Goal: Transaction & Acquisition: Purchase product/service

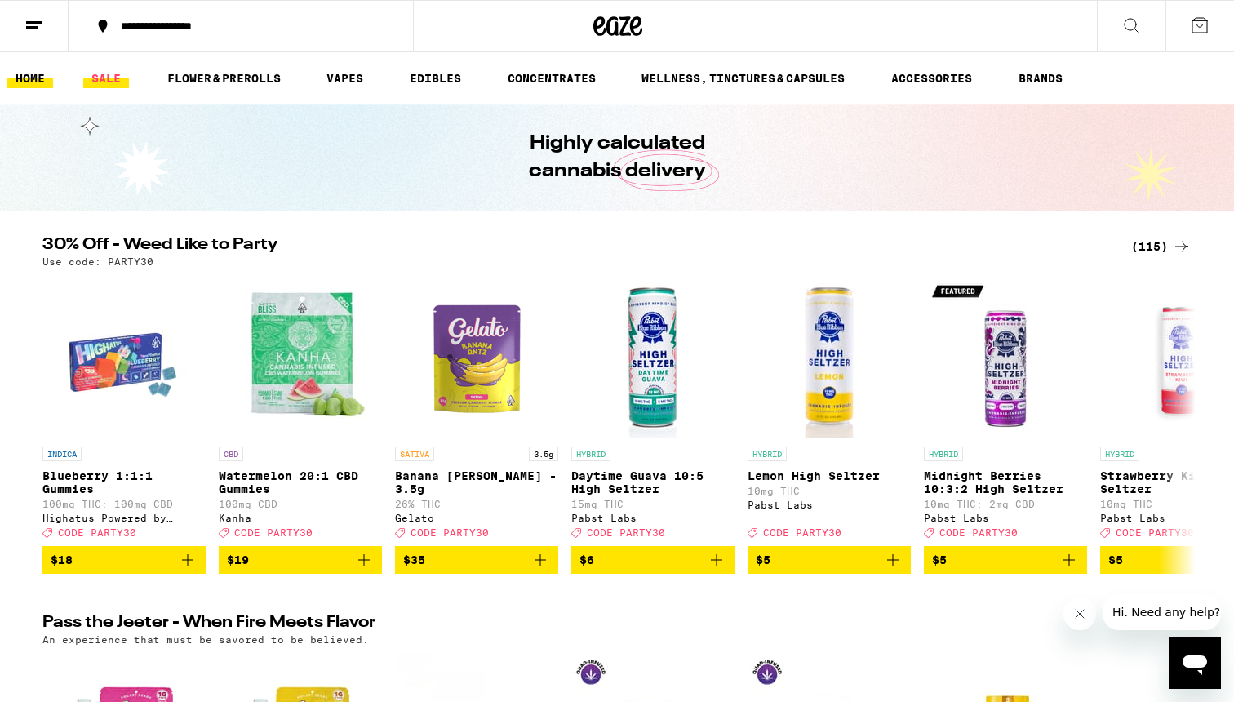
click at [107, 78] on link "SALE" at bounding box center [106, 79] width 46 height 20
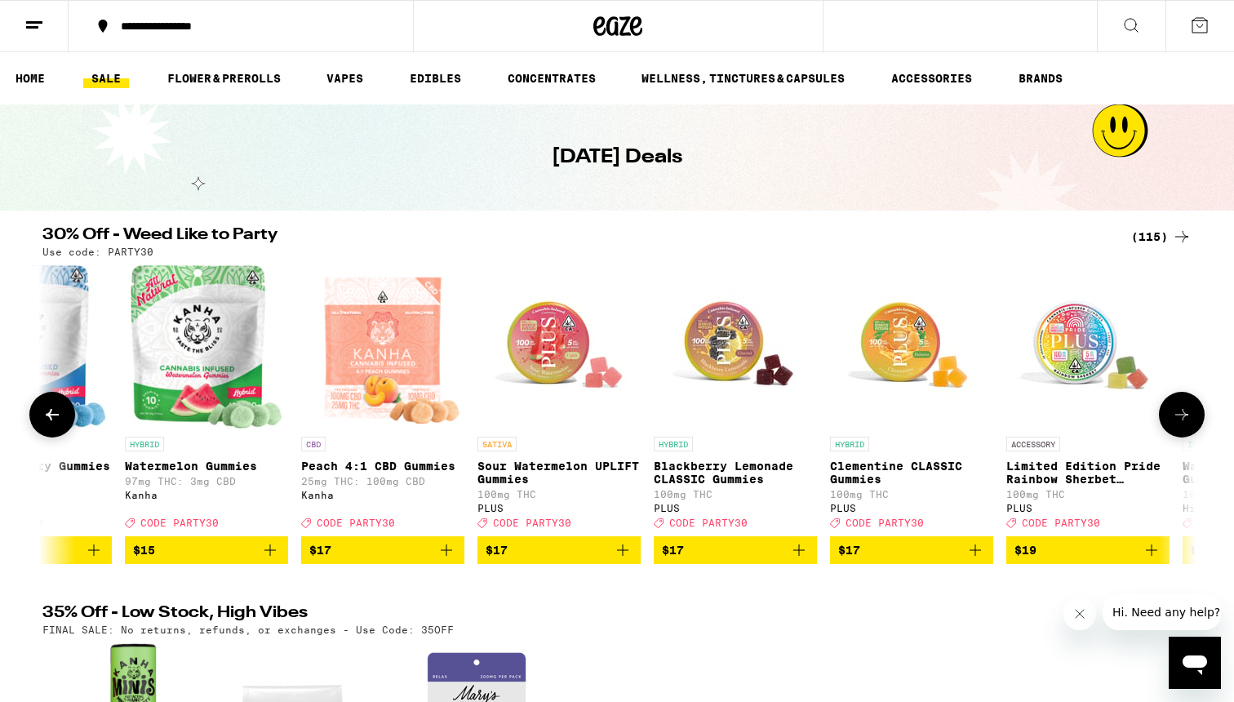
scroll to position [0, 4501]
click at [624, 560] on icon "Add to bag" at bounding box center [622, 550] width 20 height 20
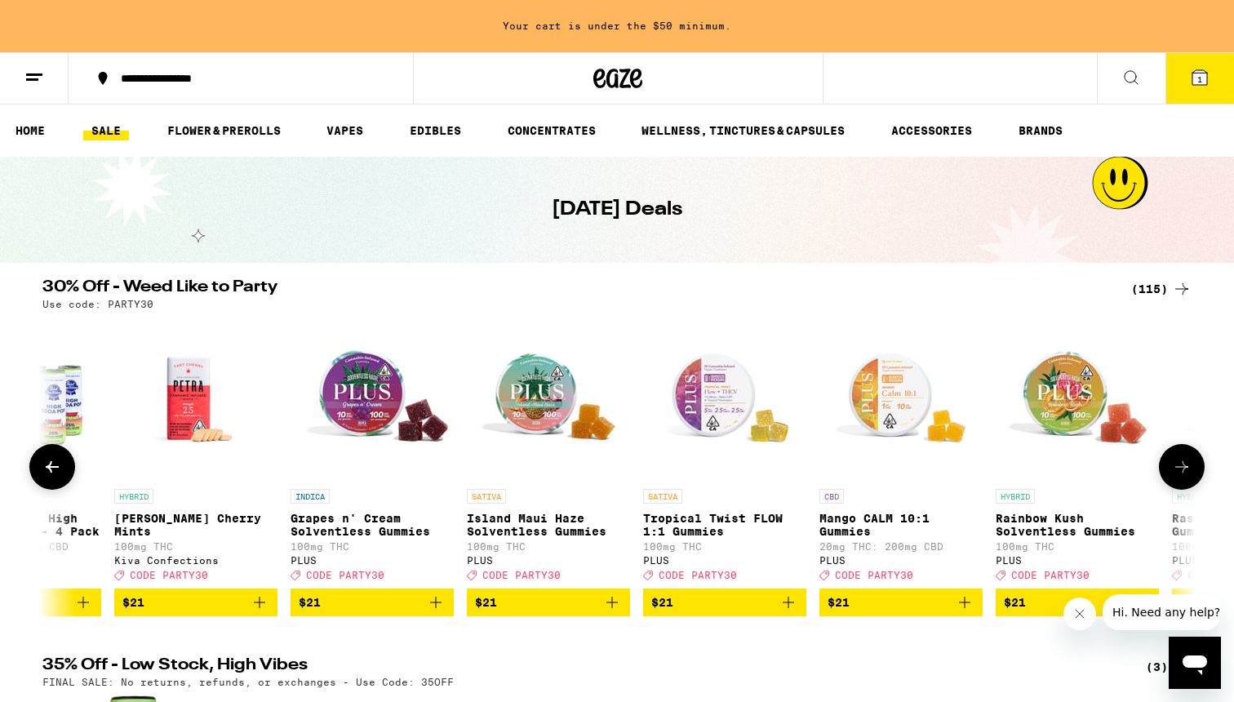
scroll to position [0, 8389]
click at [615, 612] on icon "Add to bag" at bounding box center [611, 602] width 20 height 20
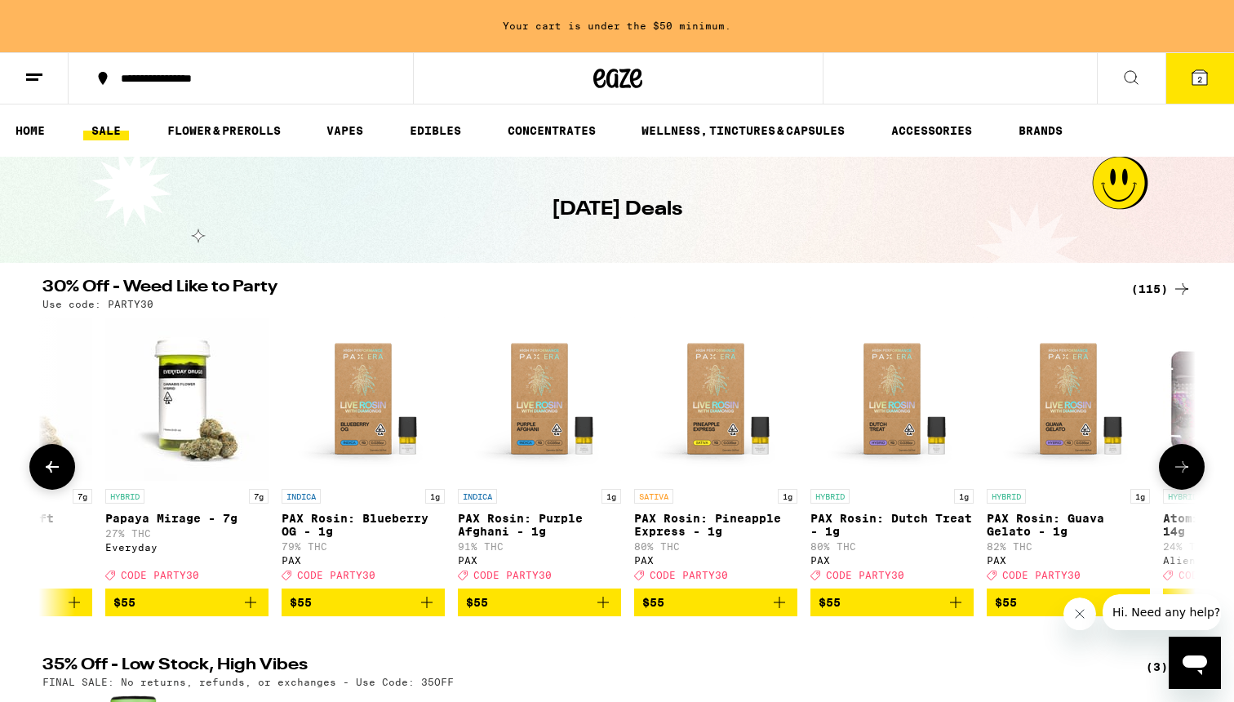
scroll to position [0, 19120]
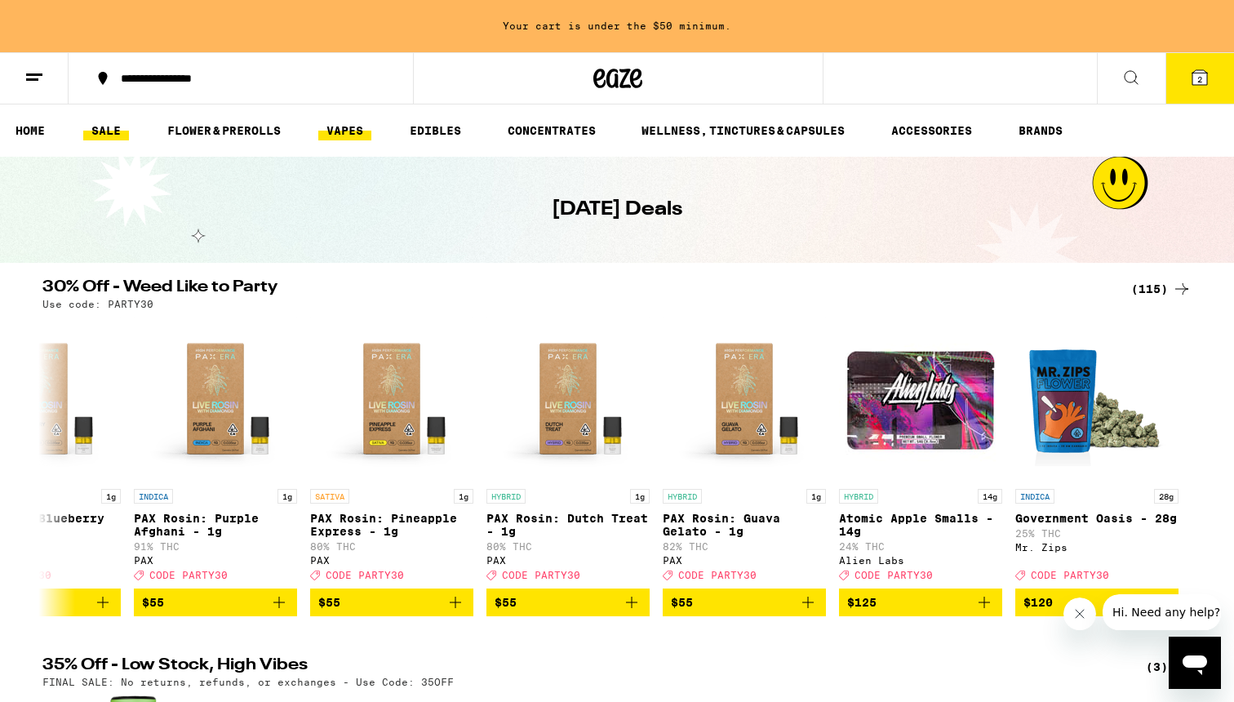
click at [334, 135] on link "VAPES" at bounding box center [344, 131] width 53 height 20
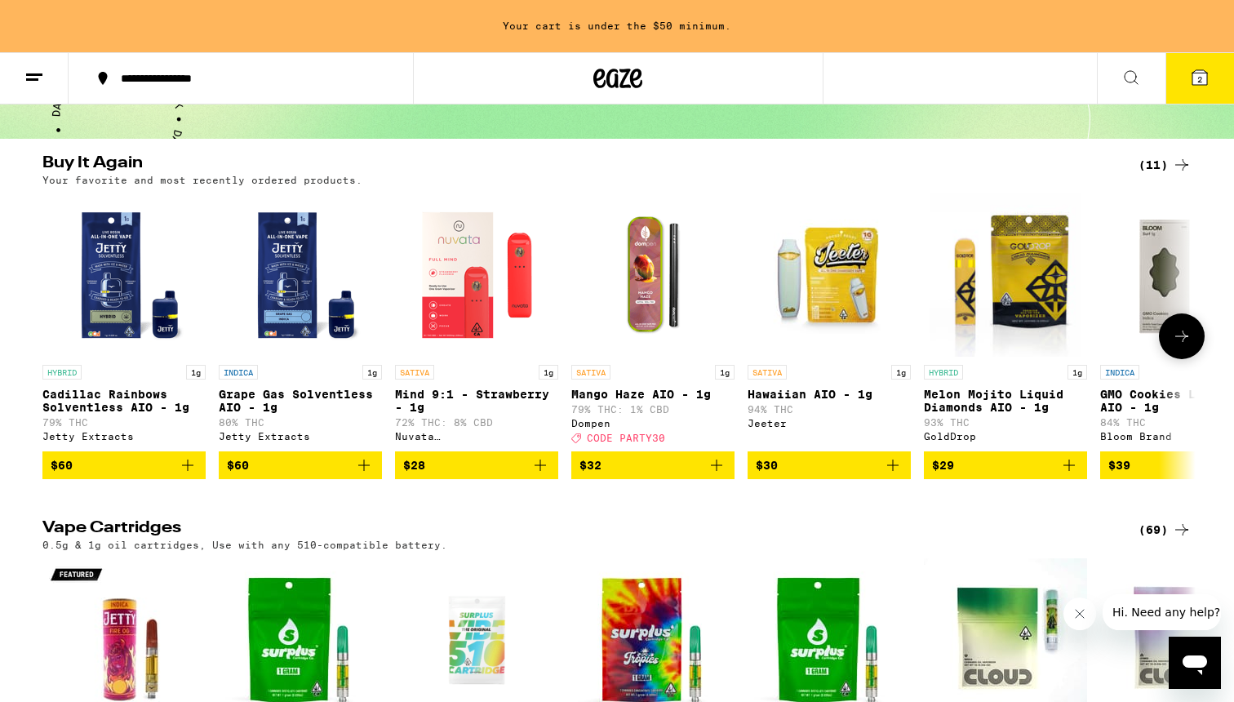
scroll to position [127, 0]
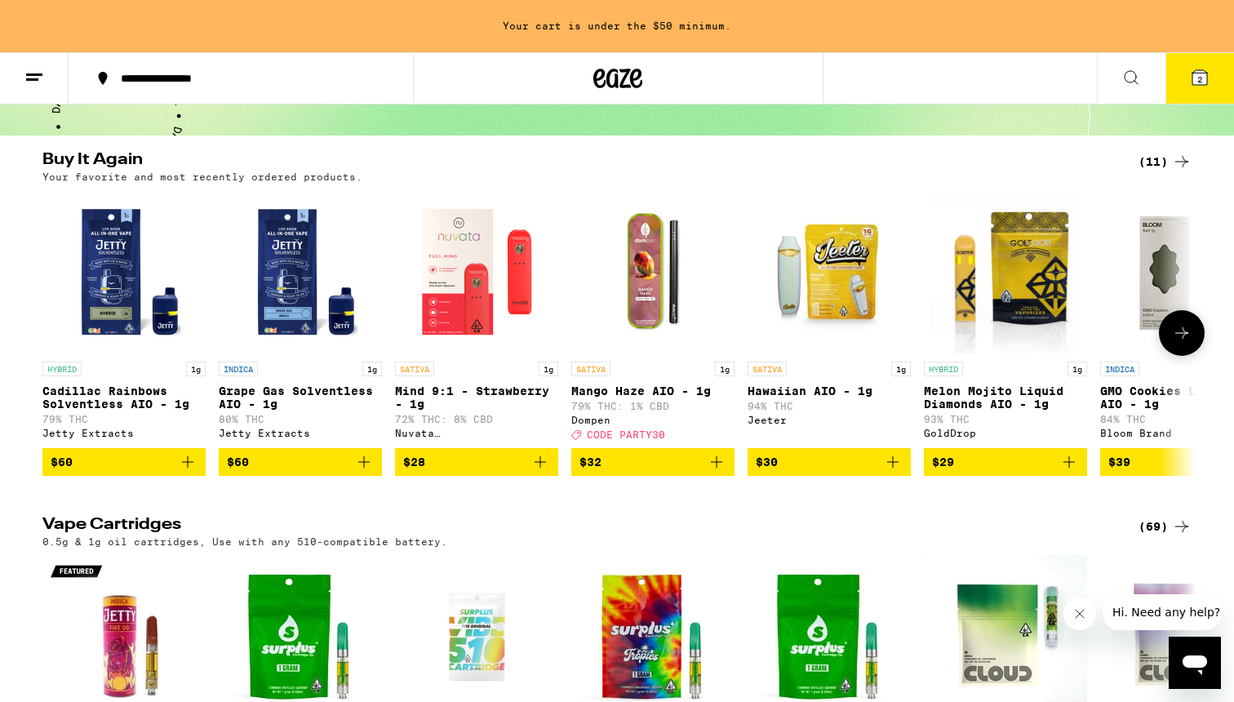
click at [186, 463] on button "$60" at bounding box center [123, 462] width 163 height 28
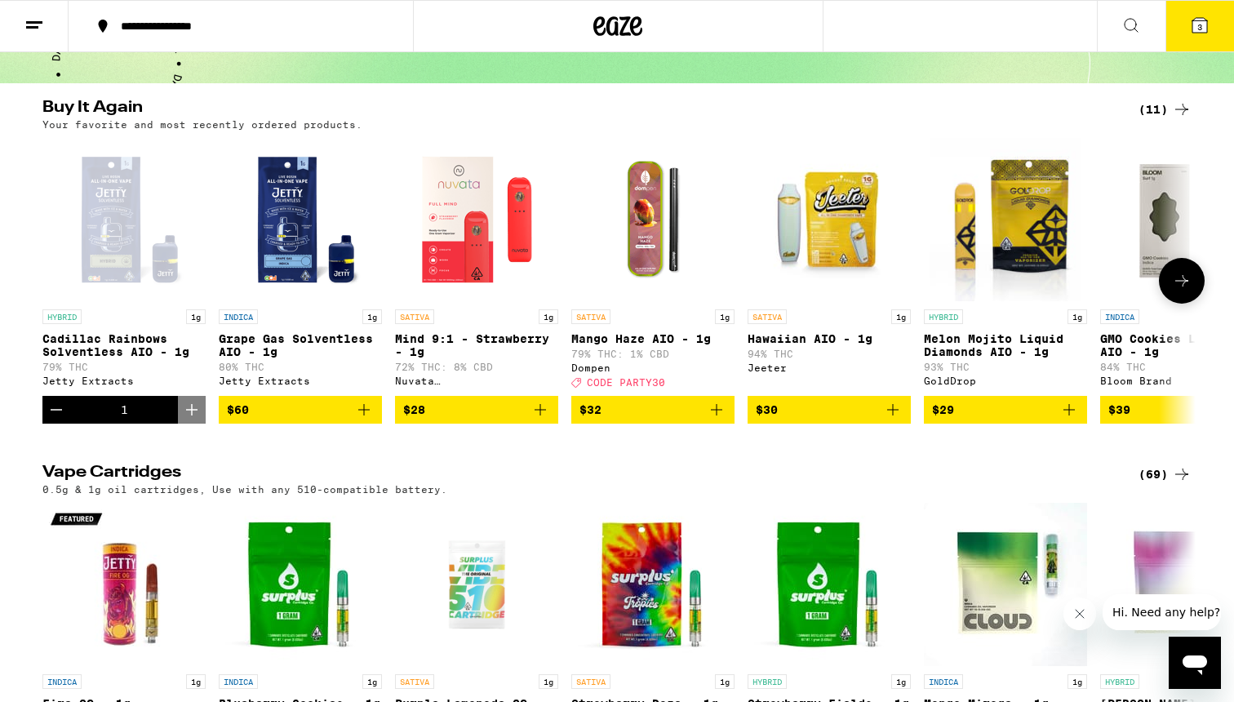
scroll to position [75, 0]
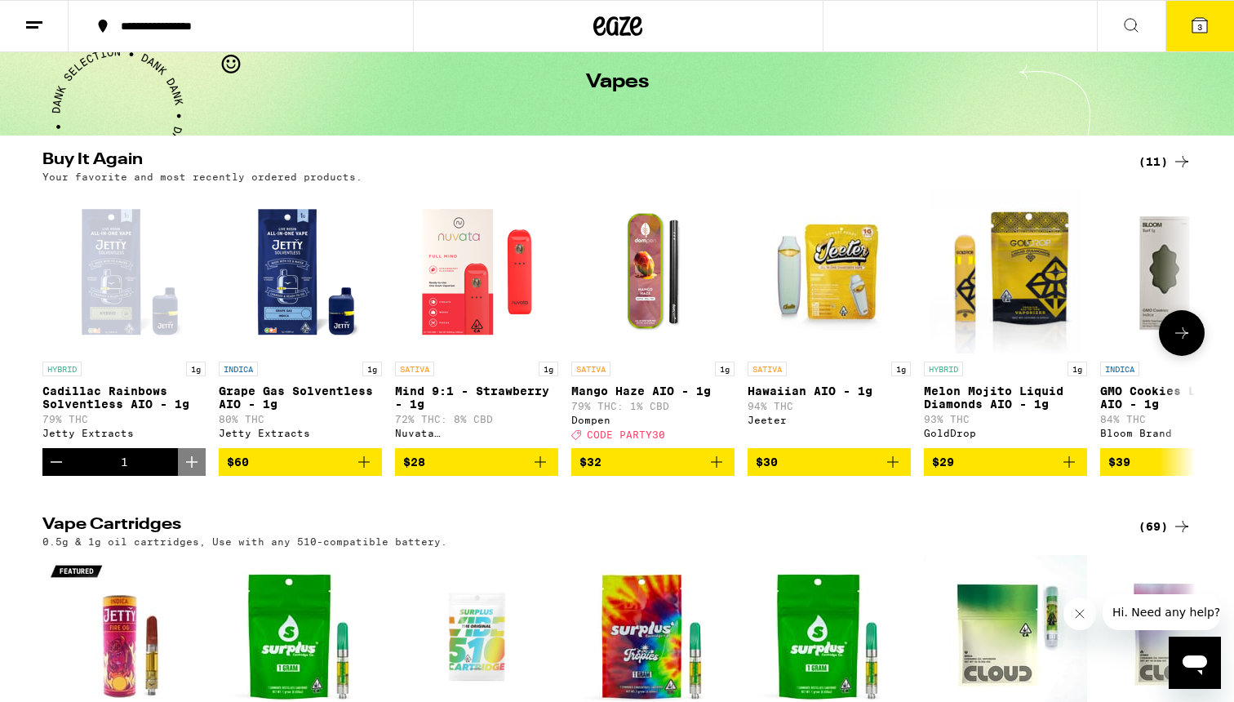
click at [893, 468] on icon "Add to bag" at bounding box center [892, 461] width 11 height 11
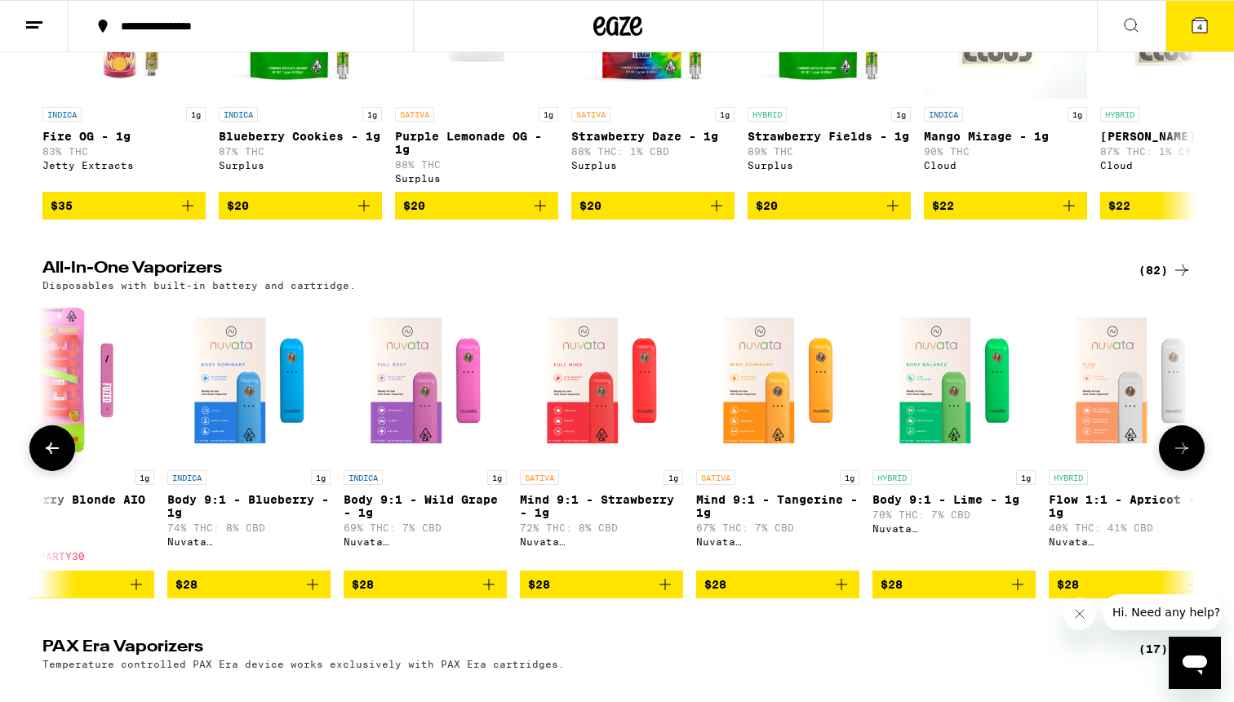
scroll to position [0, 1108]
click at [849, 594] on icon "Add to bag" at bounding box center [842, 584] width 20 height 20
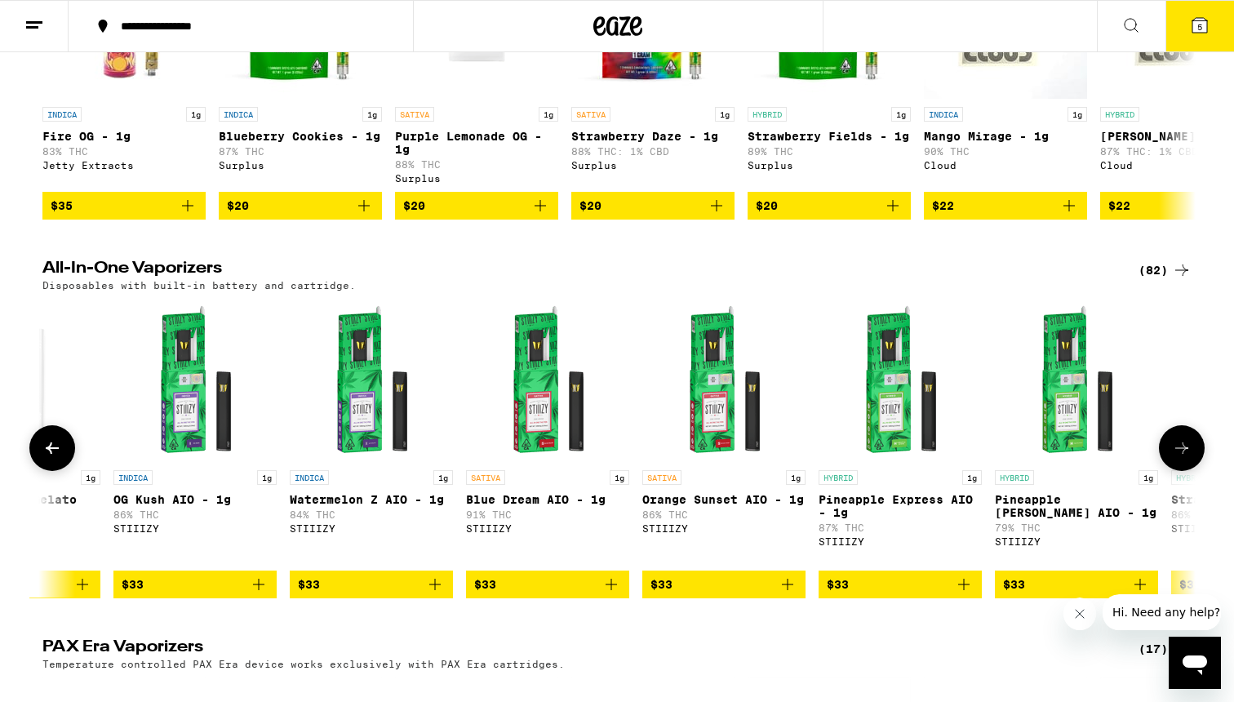
scroll to position [0, 7516]
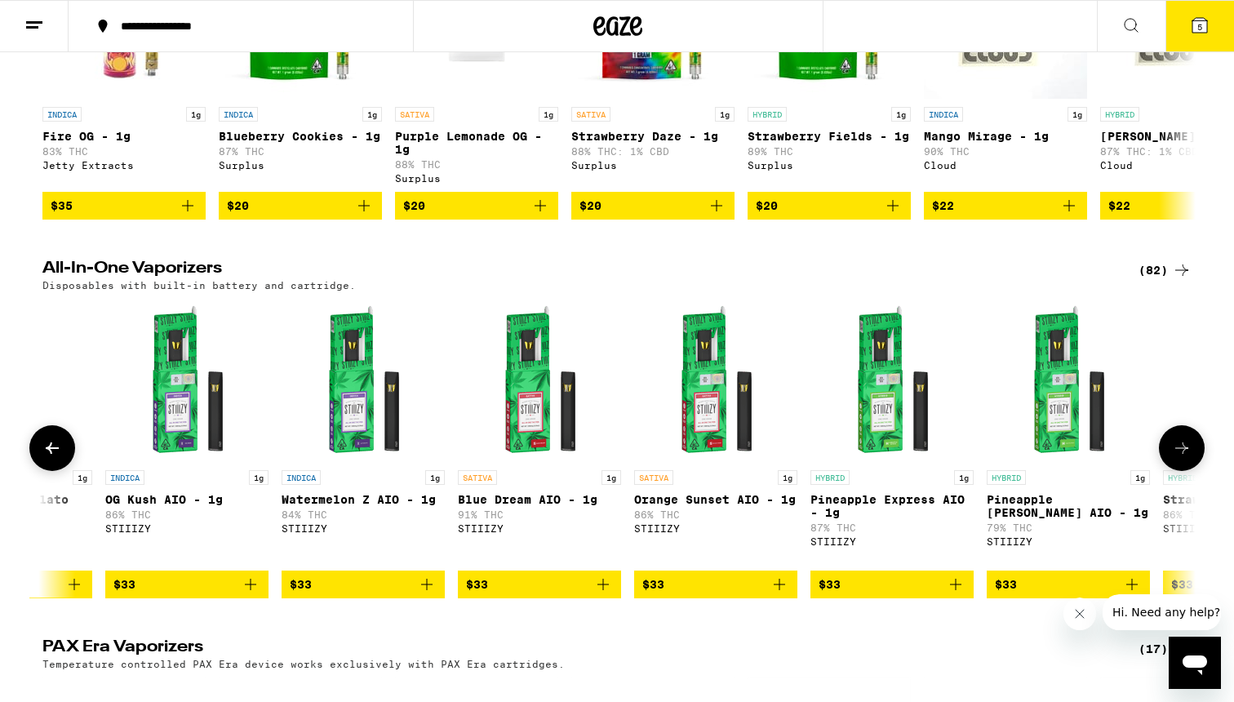
click at [781, 594] on icon "Add to bag" at bounding box center [779, 584] width 20 height 20
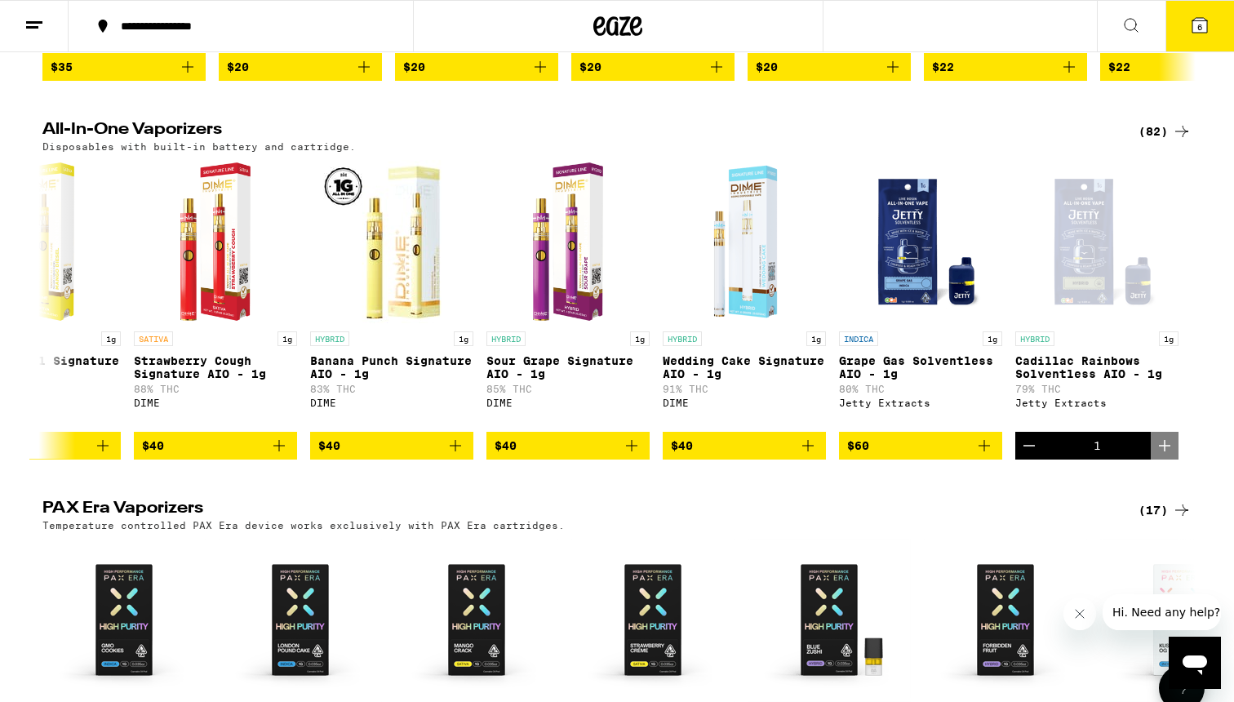
scroll to position [817, 0]
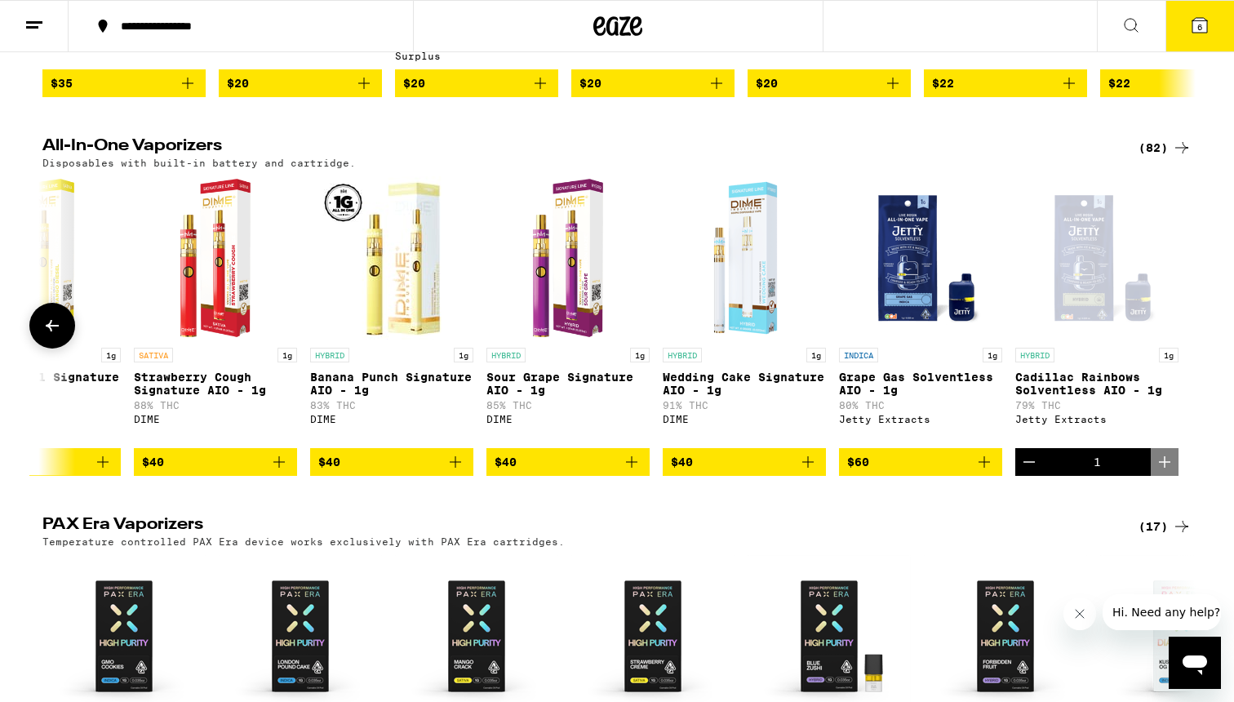
click at [881, 424] on div "Jetty Extracts" at bounding box center [920, 419] width 163 height 11
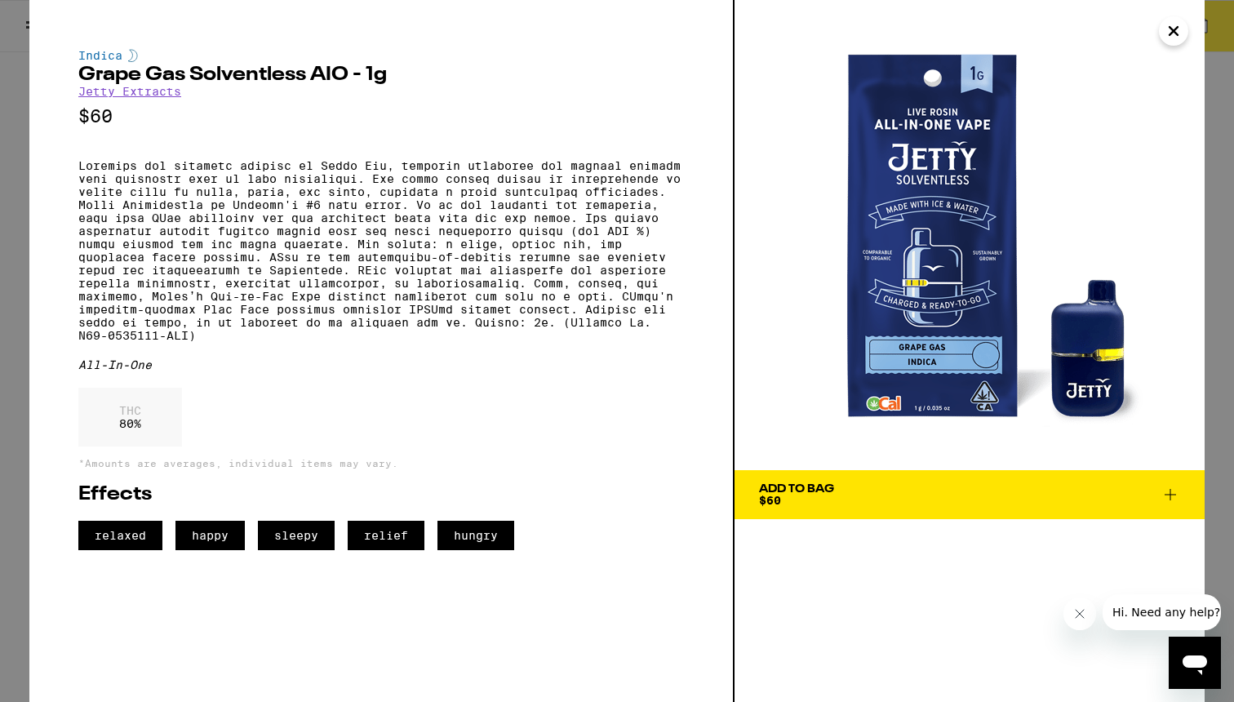
click at [1171, 30] on icon "Close" at bounding box center [1174, 31] width 20 height 24
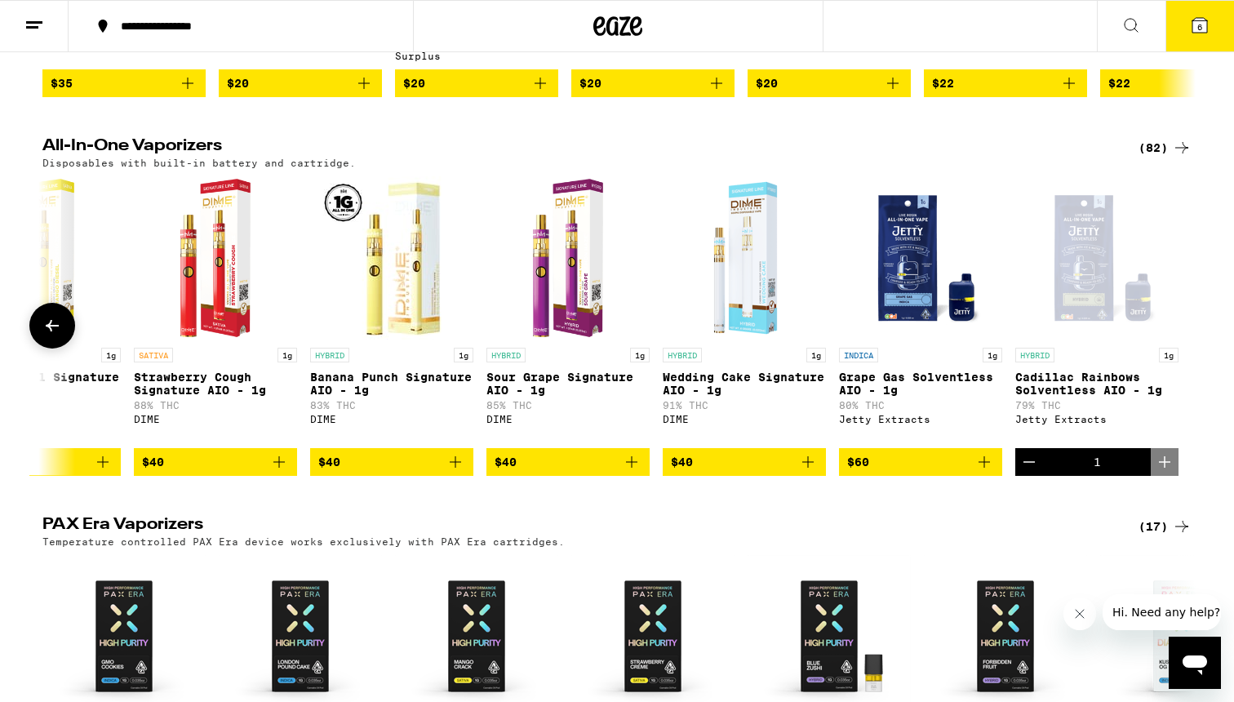
click at [1058, 397] on p "Cadillac Rainbows Solventless AIO - 1g" at bounding box center [1096, 383] width 163 height 26
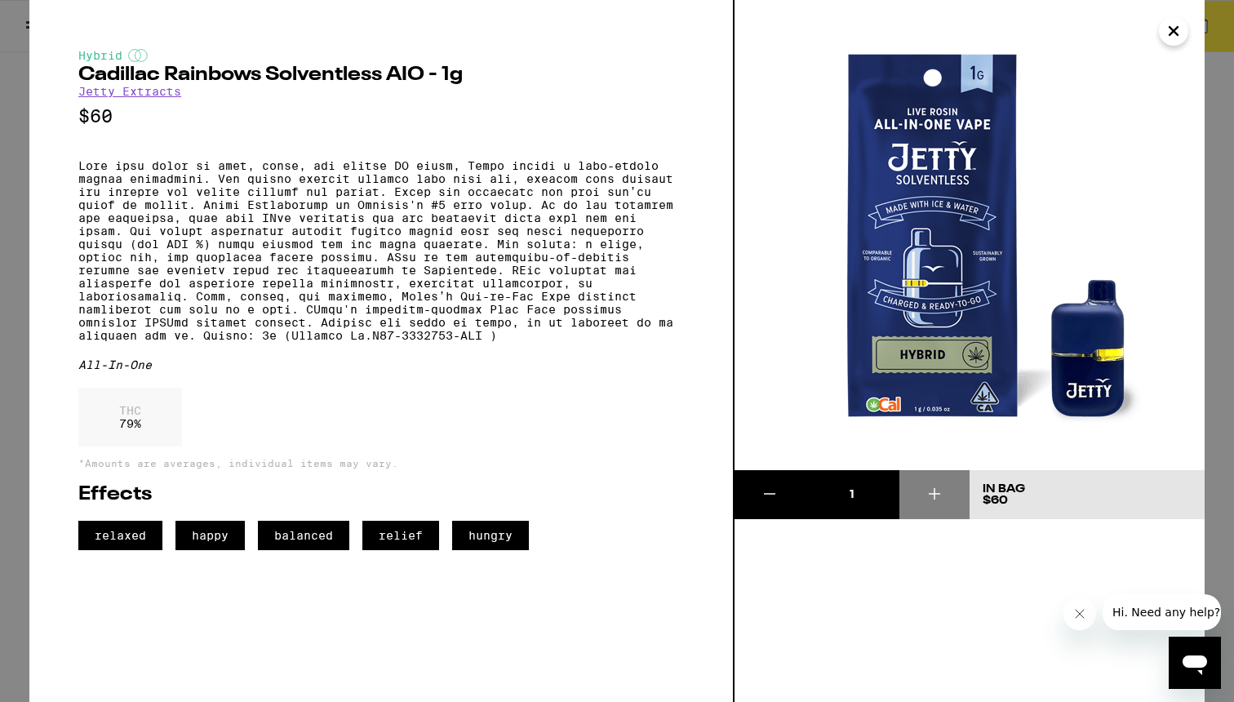
click at [1223, 433] on div "Hybrid Cadillac Rainbows Solventless AIO - 1g Jetty Extracts $60 All-In-One THC…" at bounding box center [617, 351] width 1234 height 702
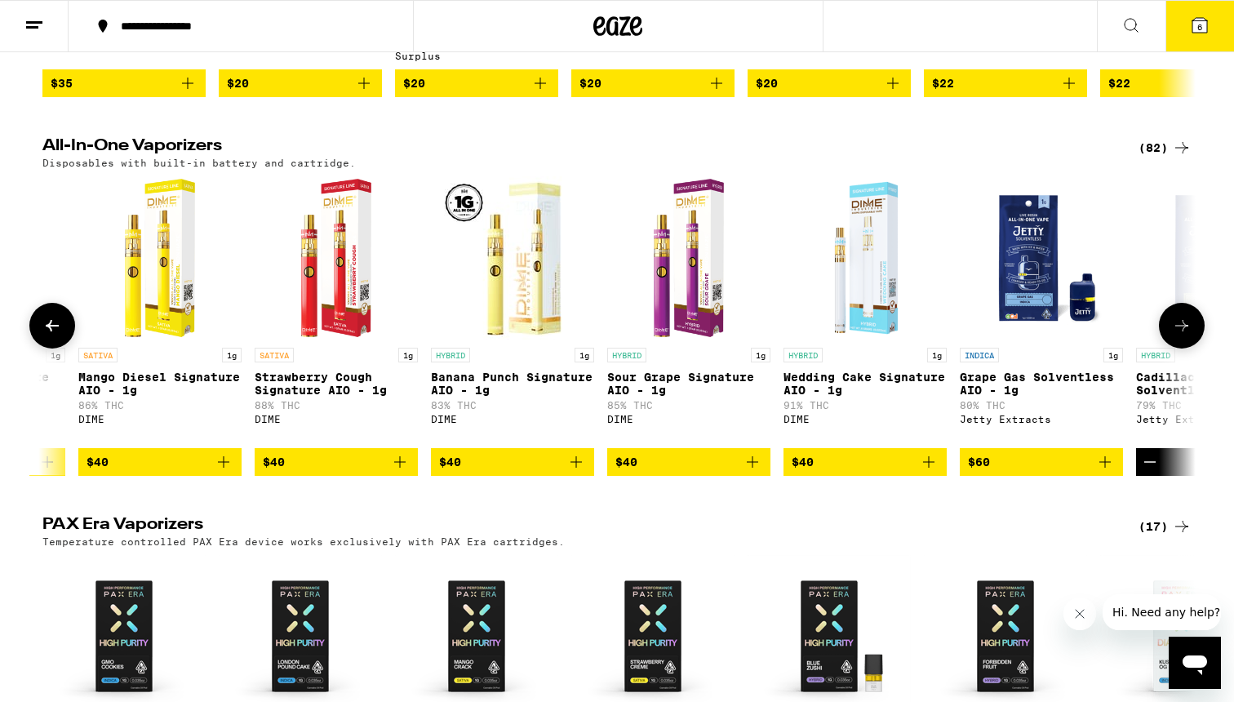
scroll to position [0, 13125]
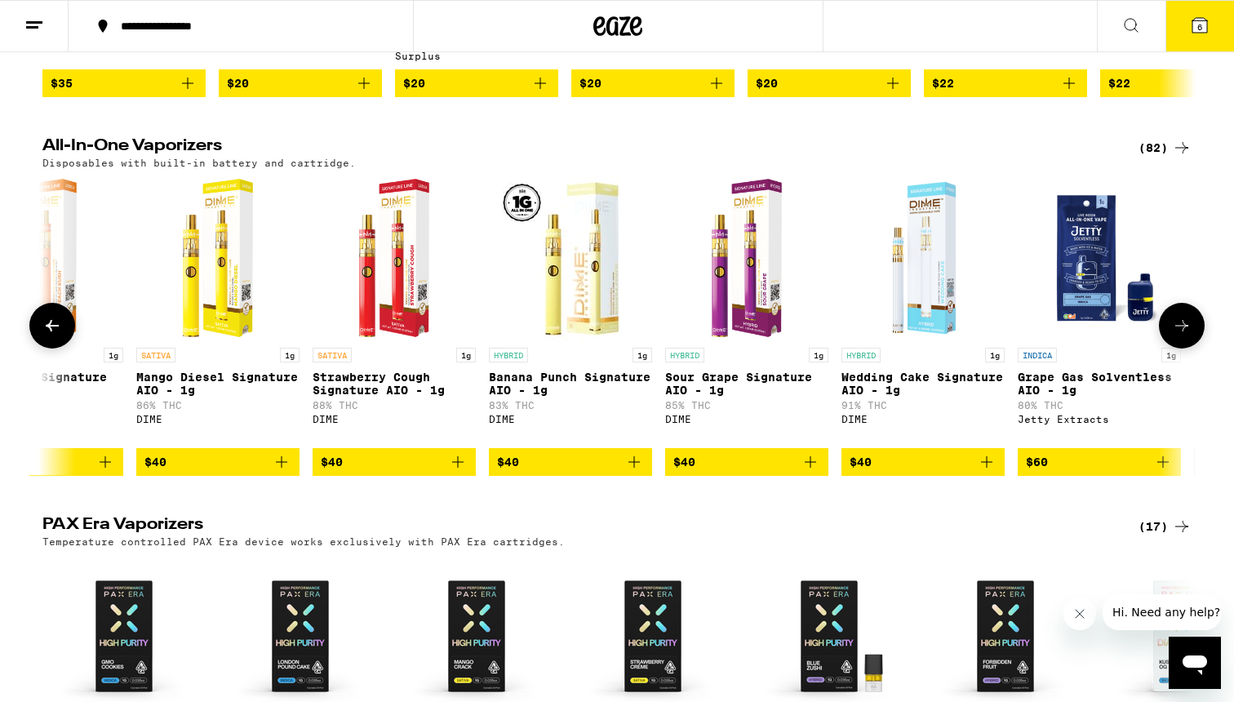
click at [192, 397] on p "Mango Diesel Signature AIO - 1g" at bounding box center [217, 383] width 163 height 26
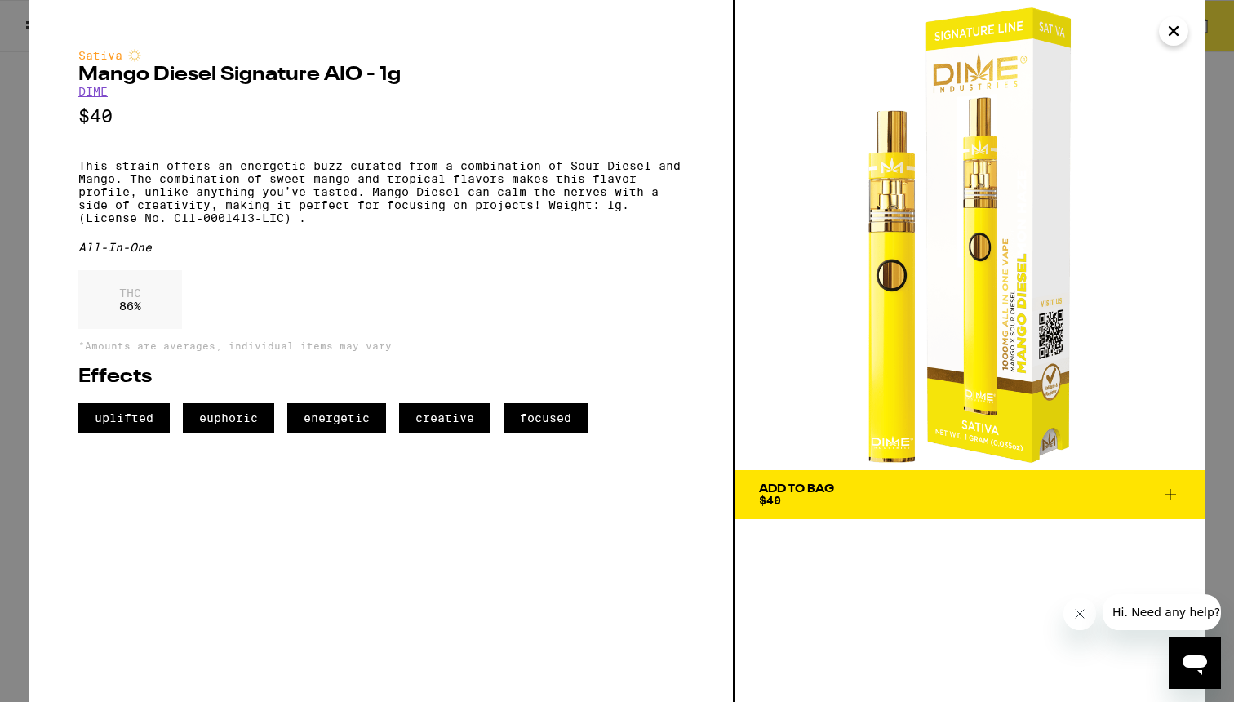
click at [1178, 494] on icon at bounding box center [1170, 495] width 20 height 20
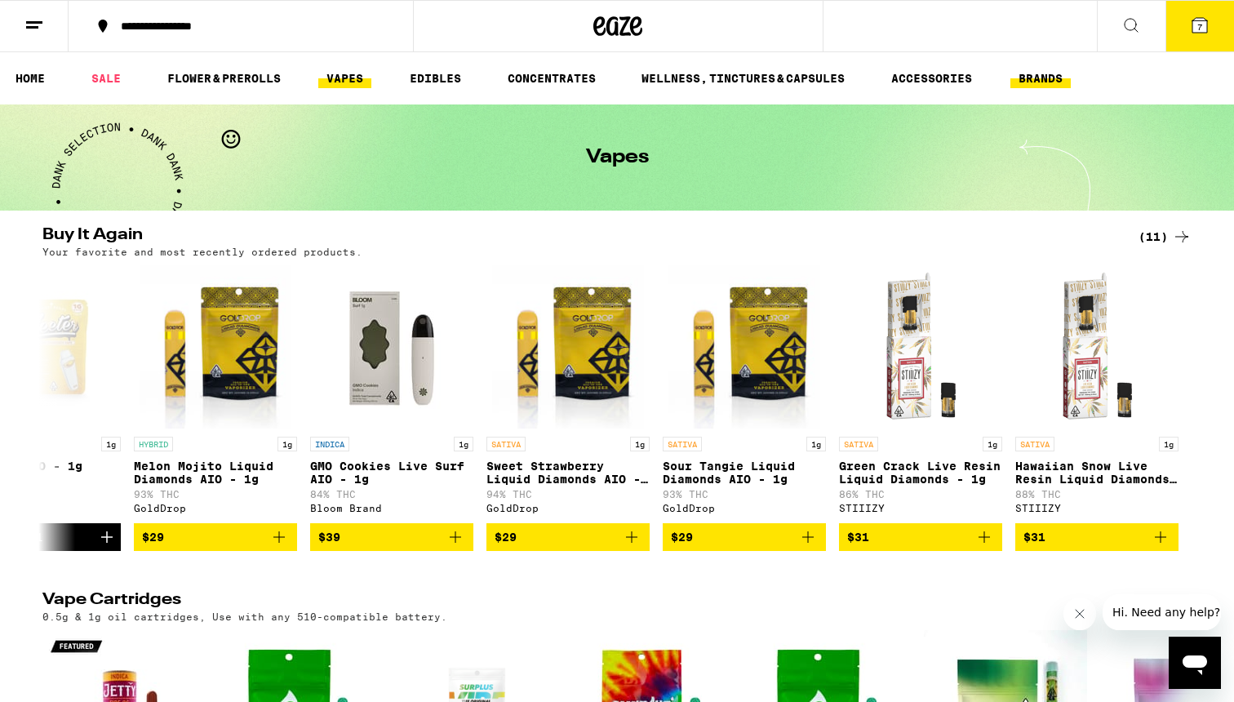
click at [1036, 71] on link "BRANDS" at bounding box center [1040, 79] width 60 height 20
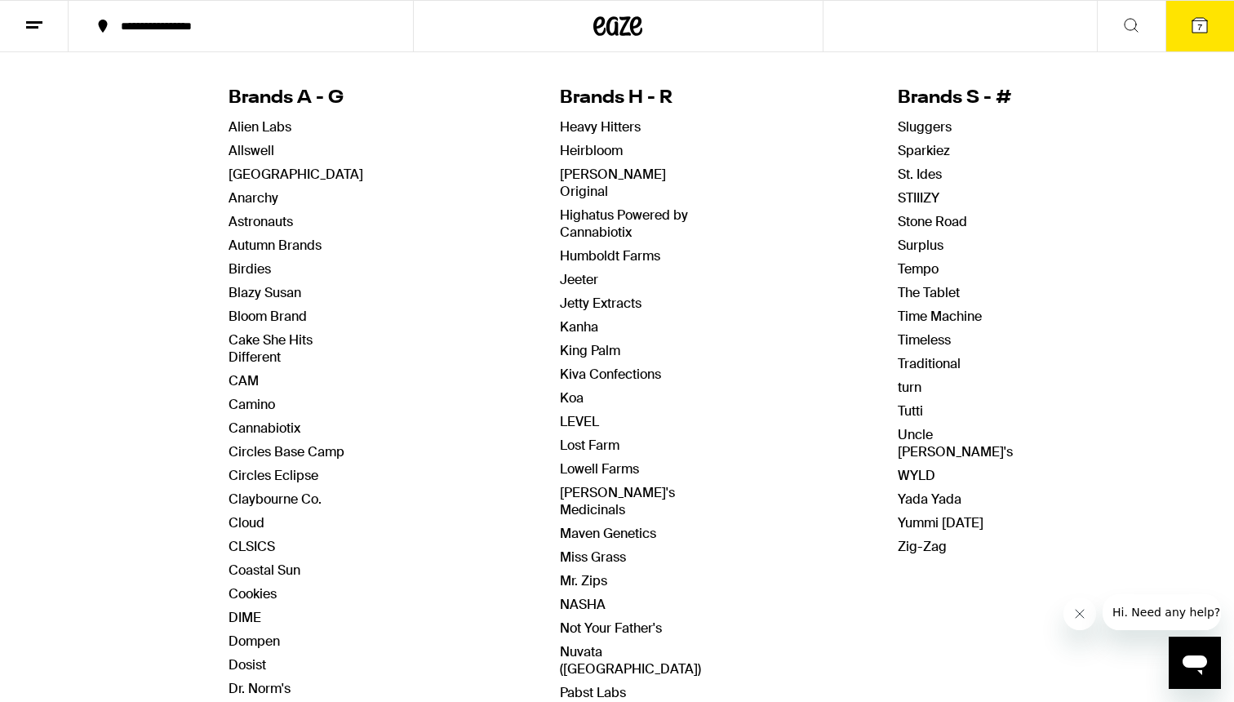
scroll to position [178, 0]
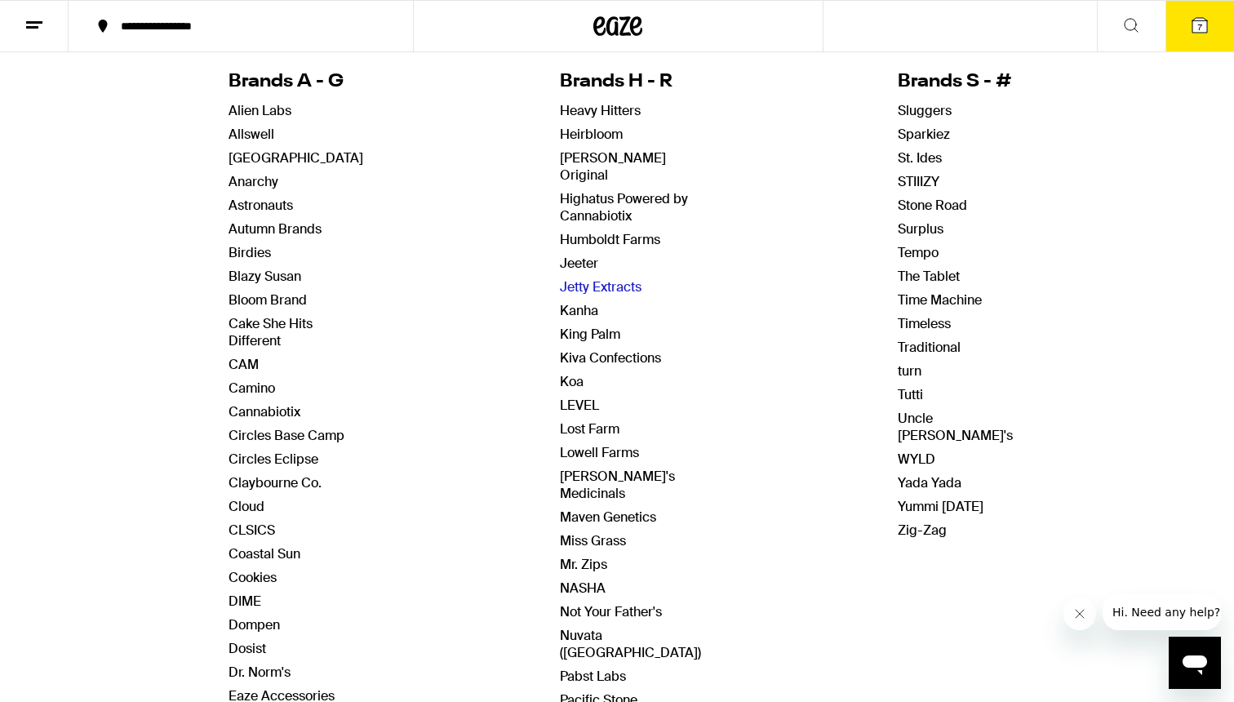
click at [575, 278] on link "Jetty Extracts" at bounding box center [601, 286] width 82 height 17
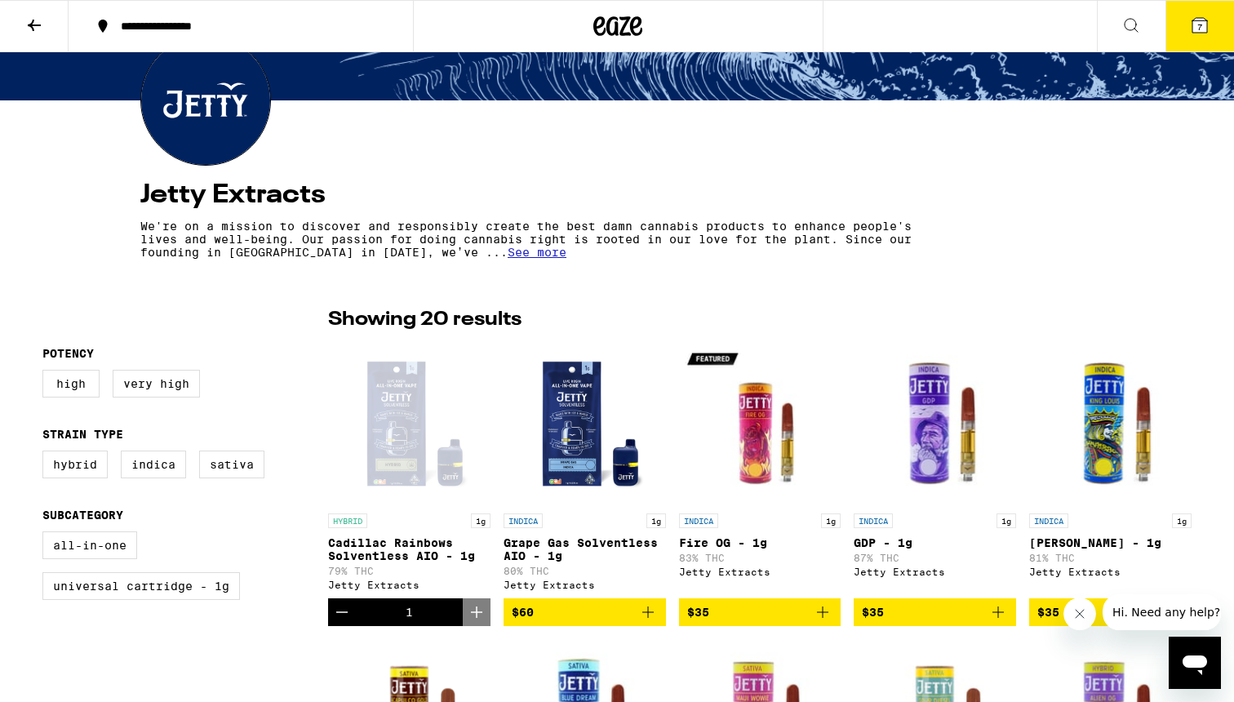
scroll to position [221, 0]
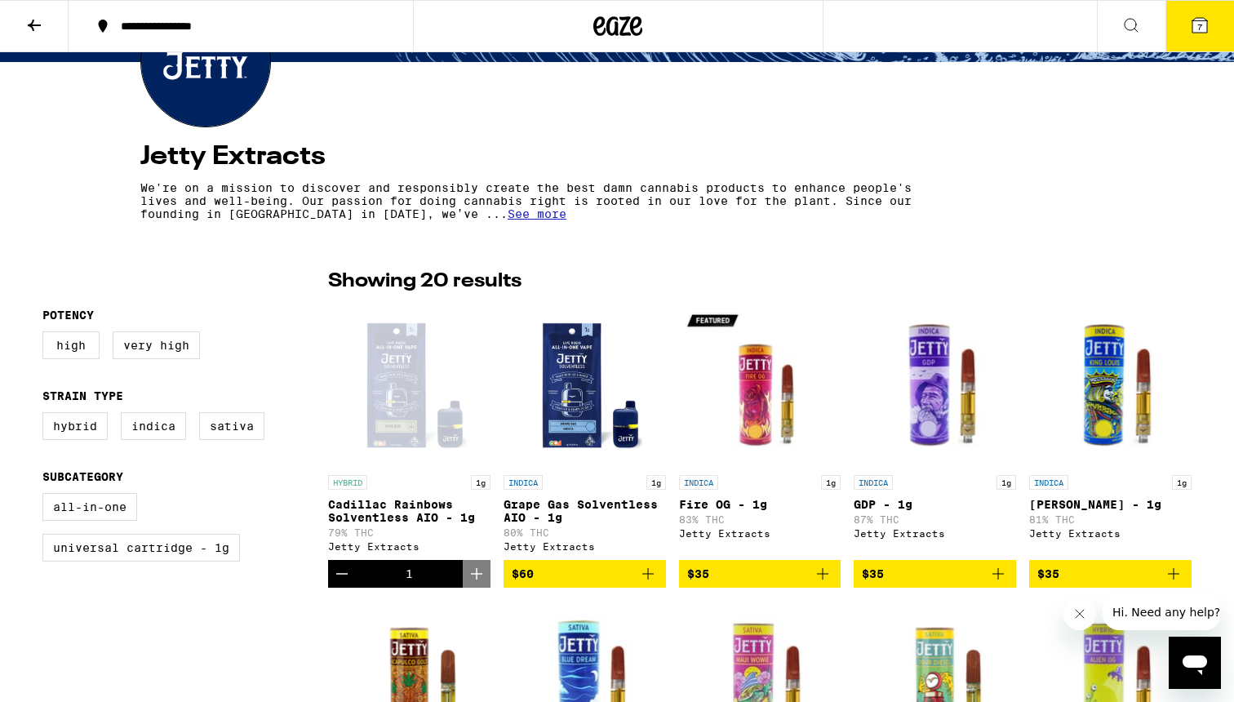
click at [1216, 14] on button "7" at bounding box center [1199, 26] width 69 height 51
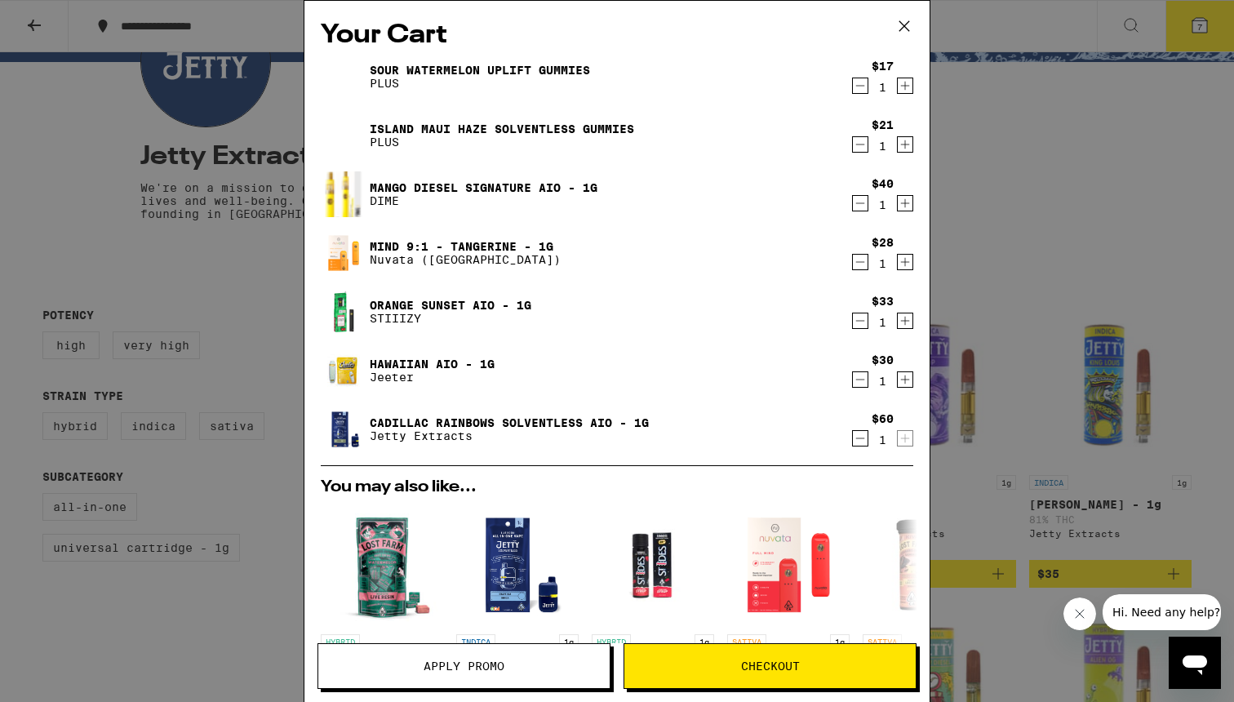
click at [677, 657] on button "Checkout" at bounding box center [769, 666] width 293 height 46
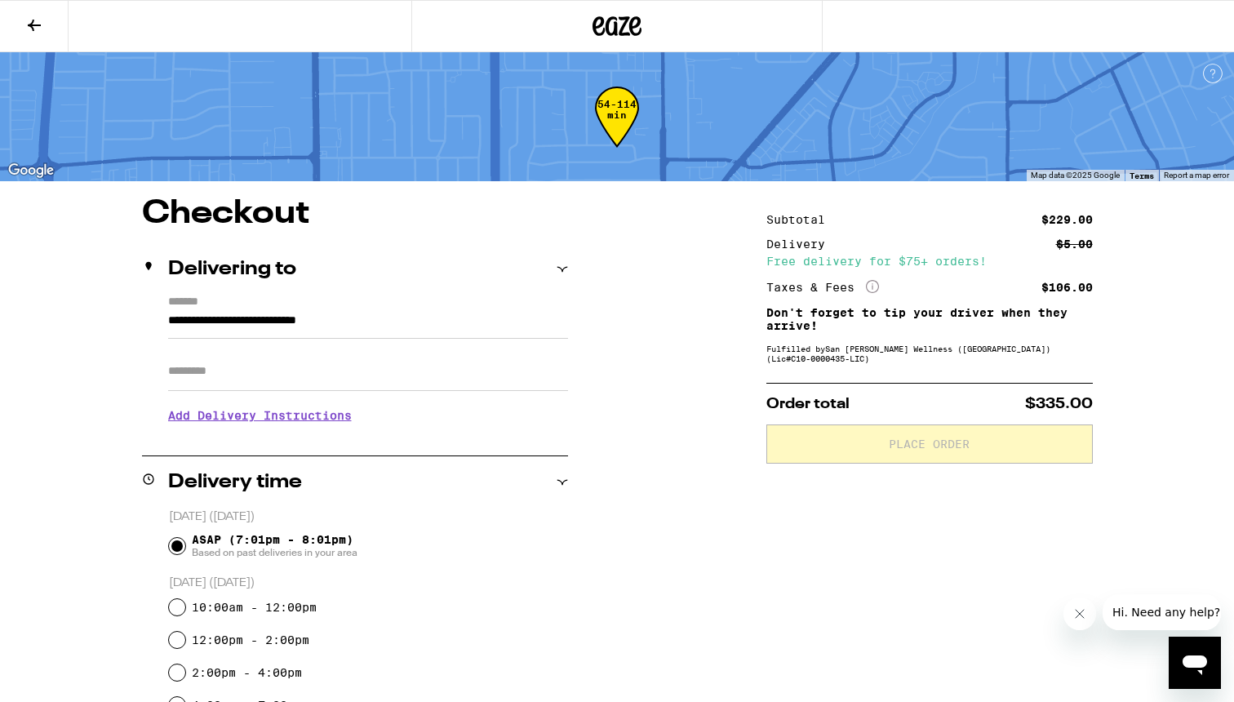
click at [20, 25] on button at bounding box center [34, 26] width 69 height 51
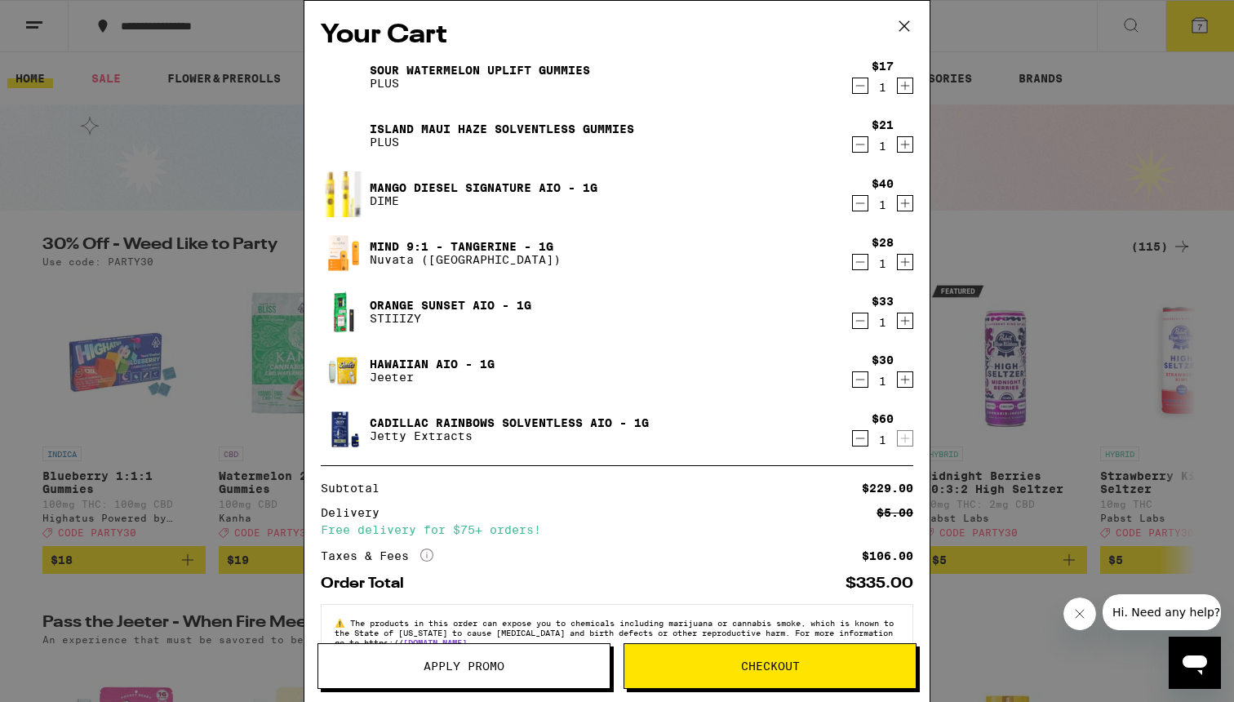
click at [558, 658] on button "Apply Promo" at bounding box center [463, 666] width 293 height 46
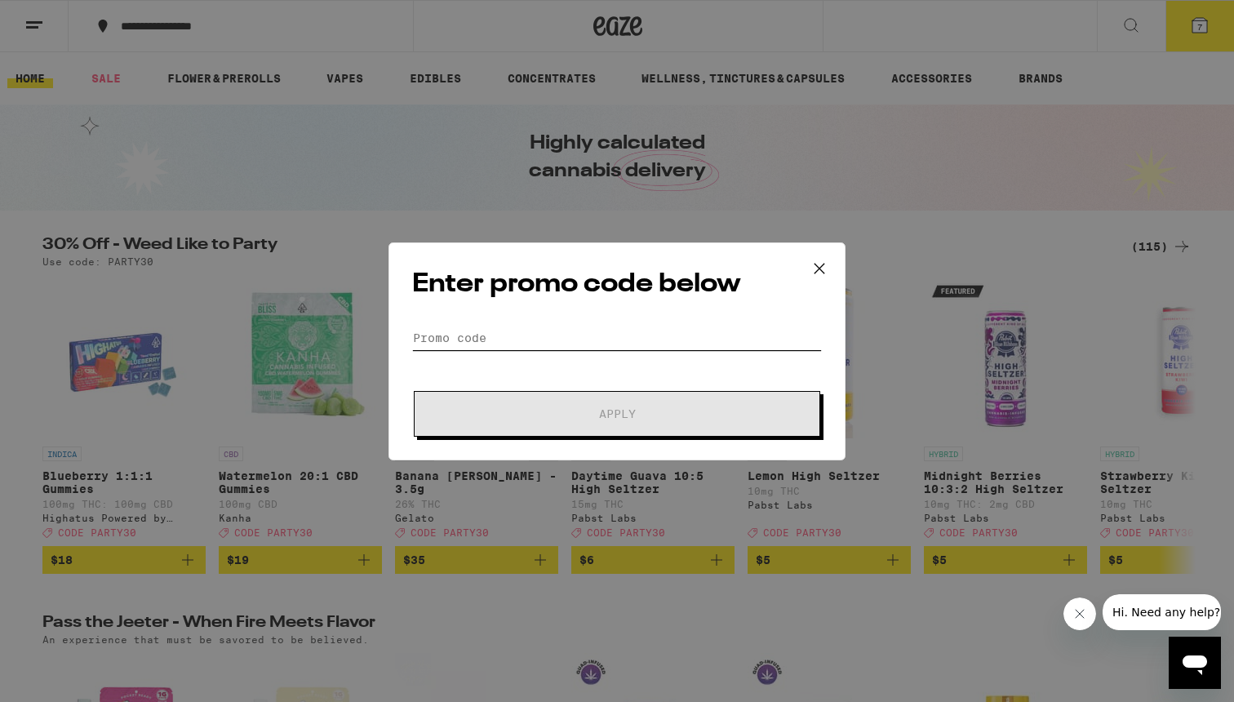
click at [569, 326] on input "Promo Code" at bounding box center [617, 338] width 410 height 24
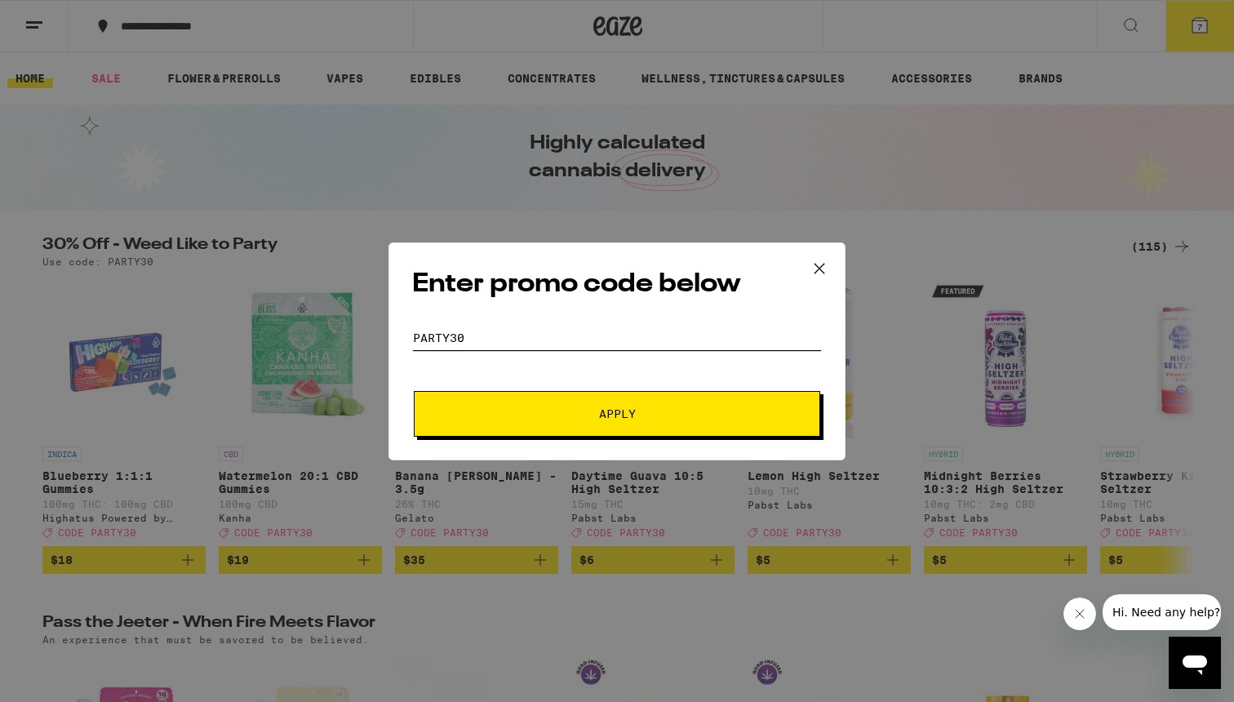
type input "party30"
click at [621, 418] on span "Apply" at bounding box center [617, 413] width 37 height 11
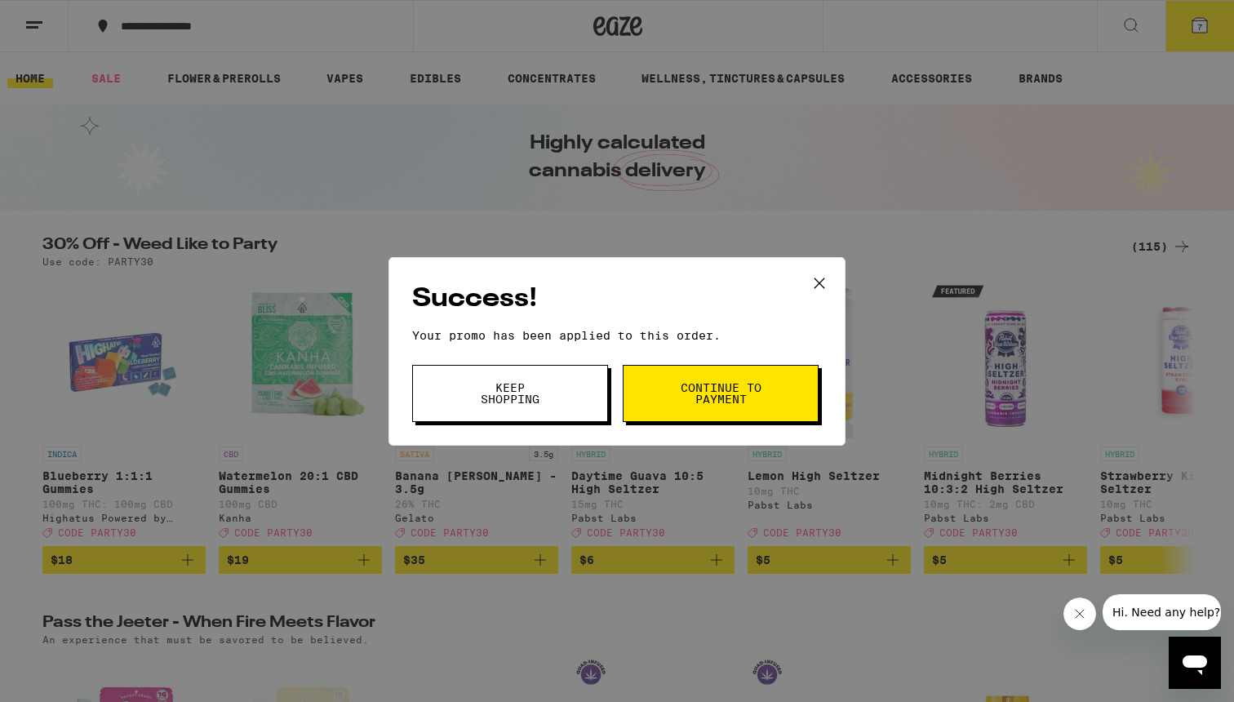
click at [721, 400] on span "Continue to payment" at bounding box center [720, 393] width 83 height 23
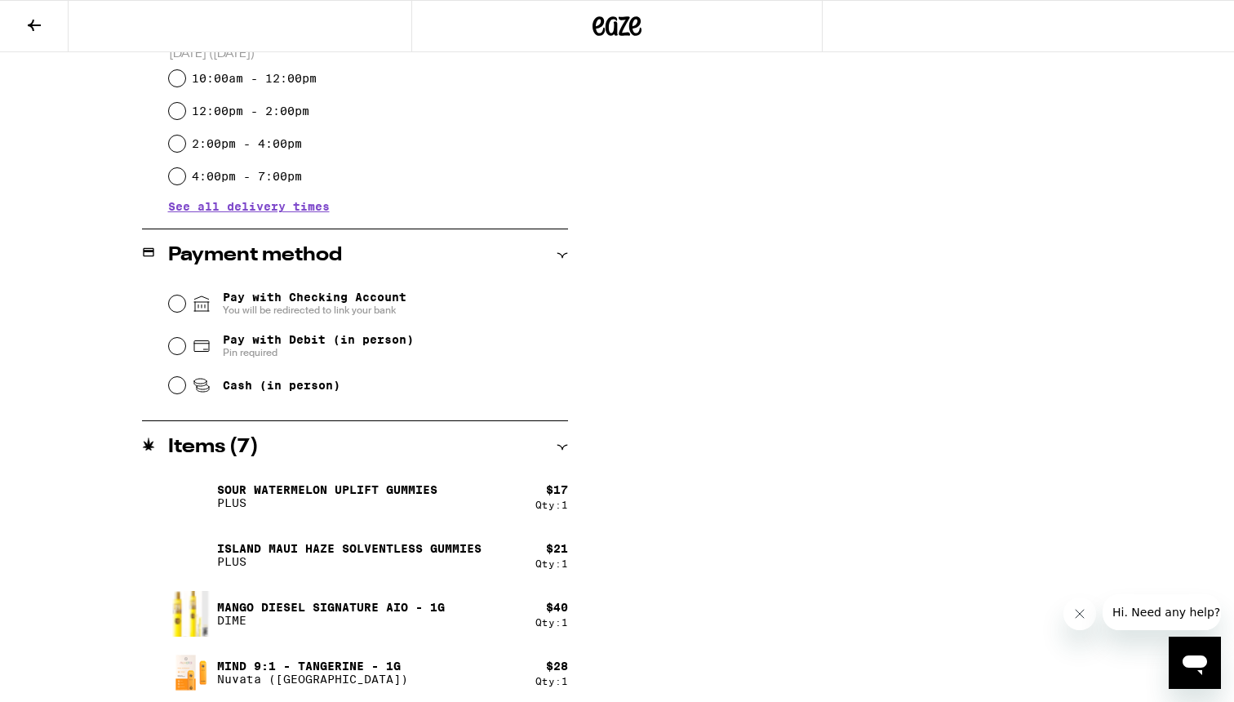
scroll to position [538, 0]
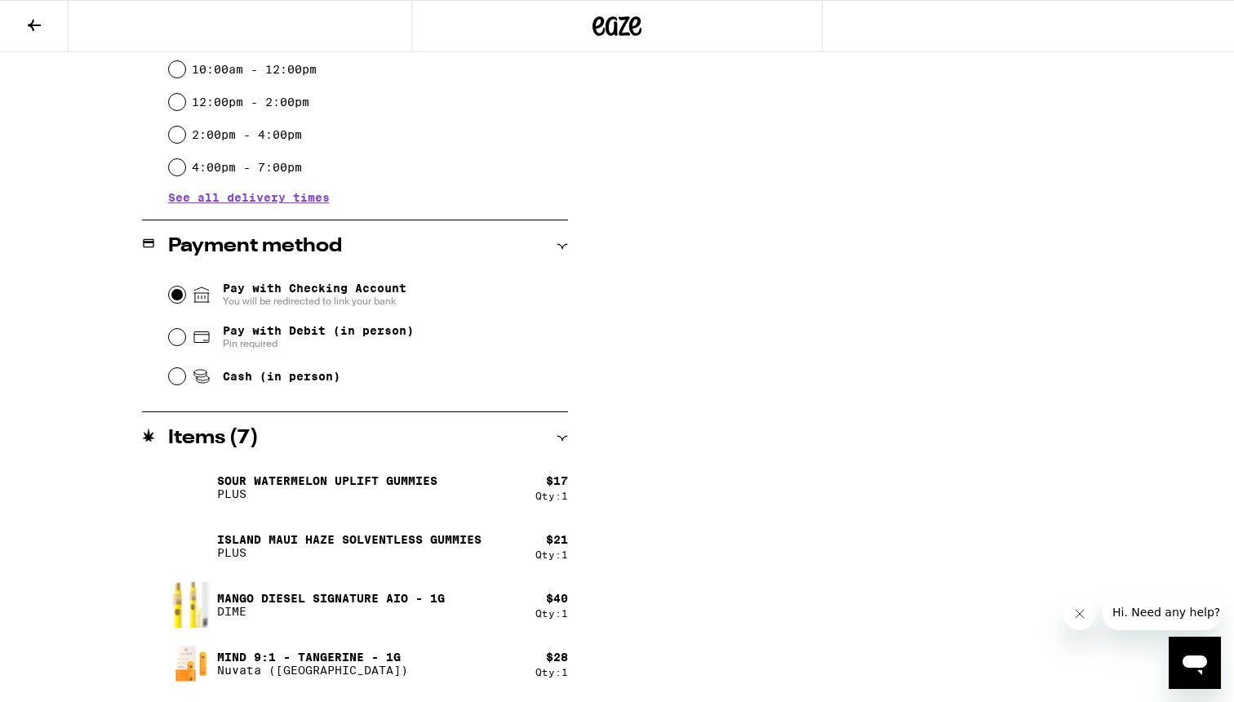
click at [181, 299] on input "Pay with Checking Account You will be redirected to link your bank" at bounding box center [177, 294] width 16 height 16
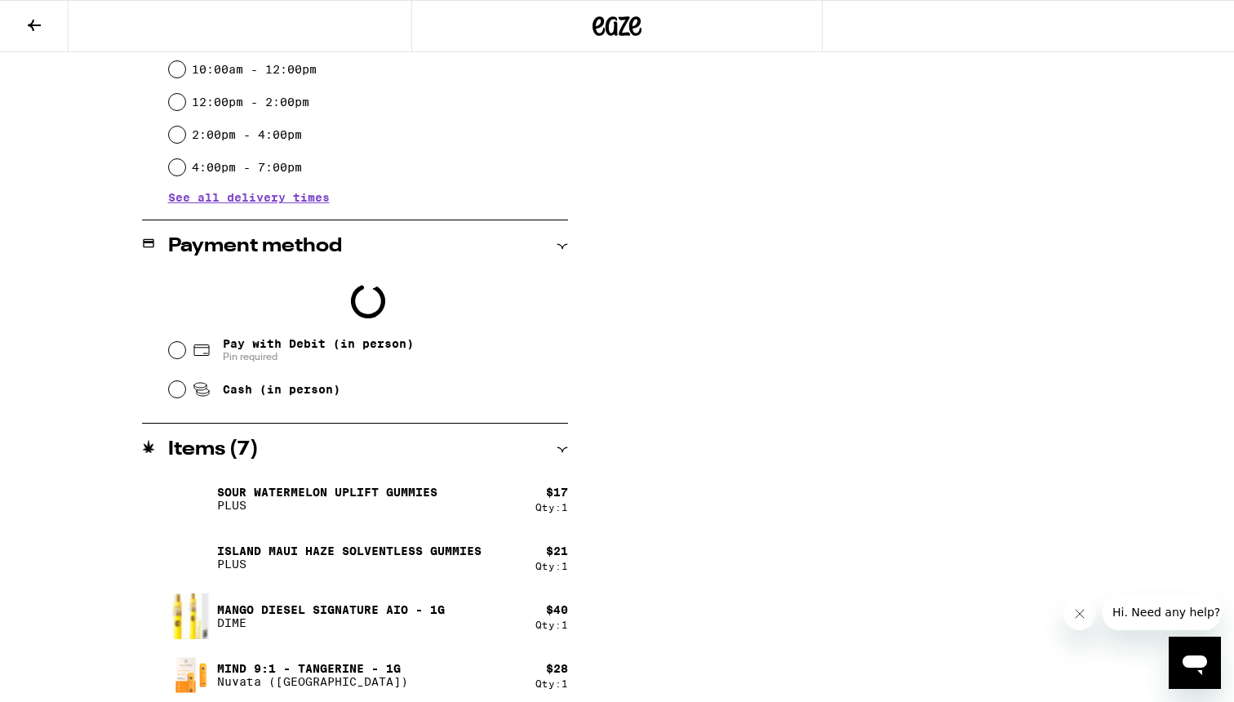
scroll to position [590, 0]
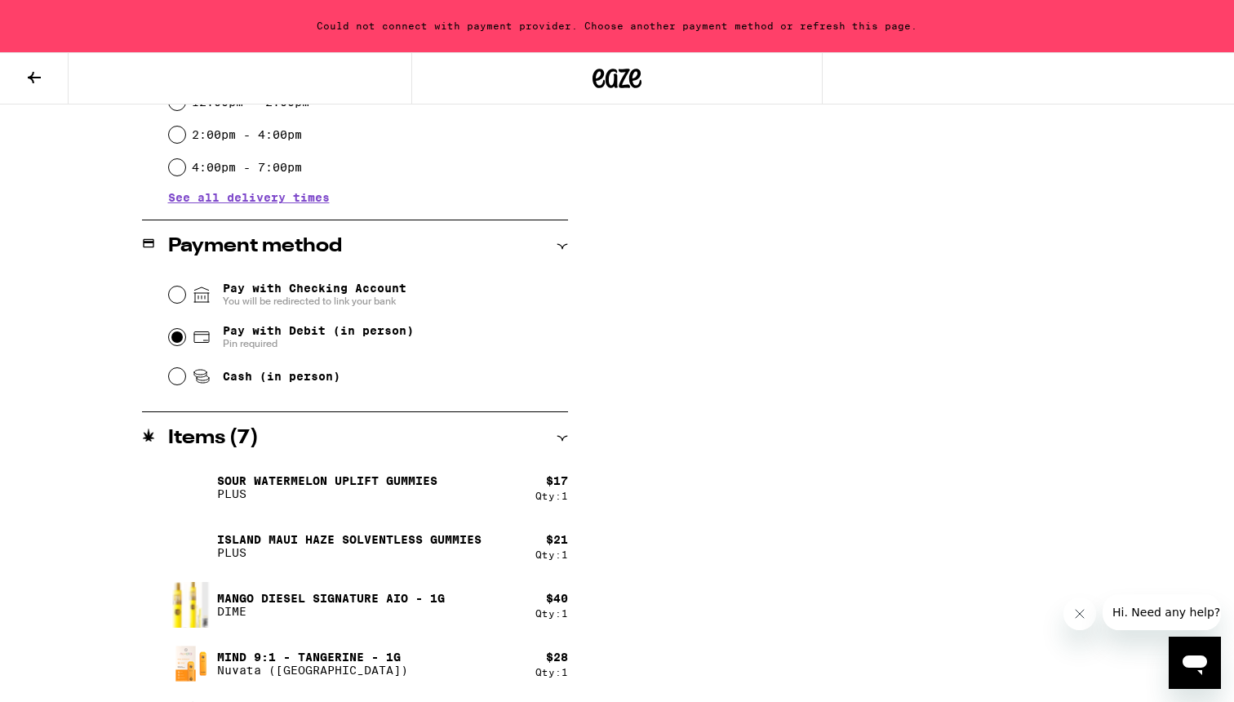
click at [176, 344] on input "Pay with Debit (in person) Pin required" at bounding box center [177, 337] width 16 height 16
radio input "true"
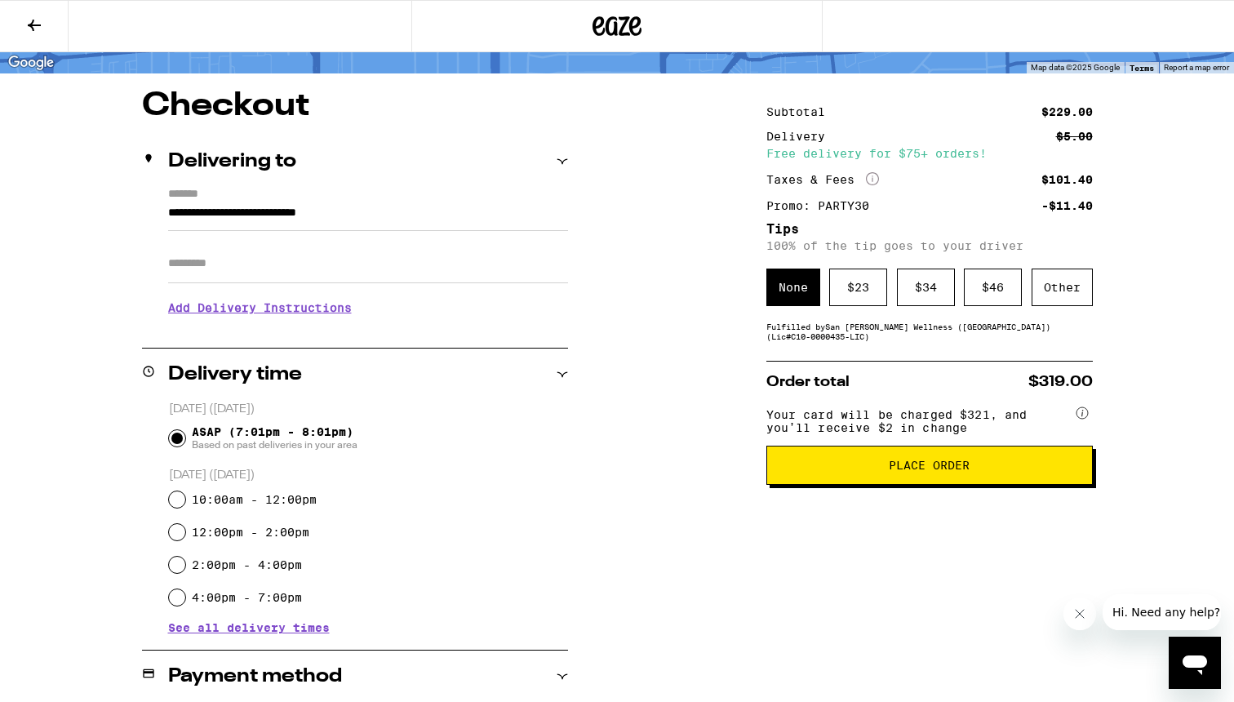
scroll to position [106, 0]
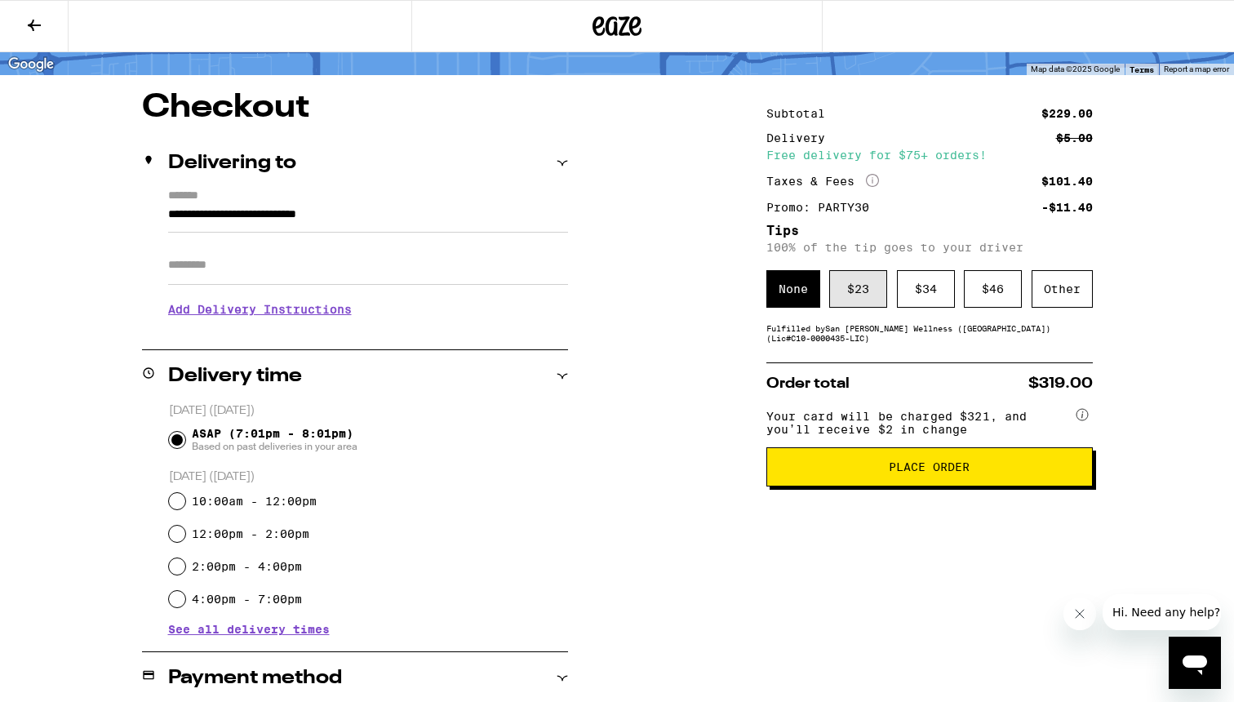
click at [838, 299] on div "$ 23" at bounding box center [858, 289] width 58 height 38
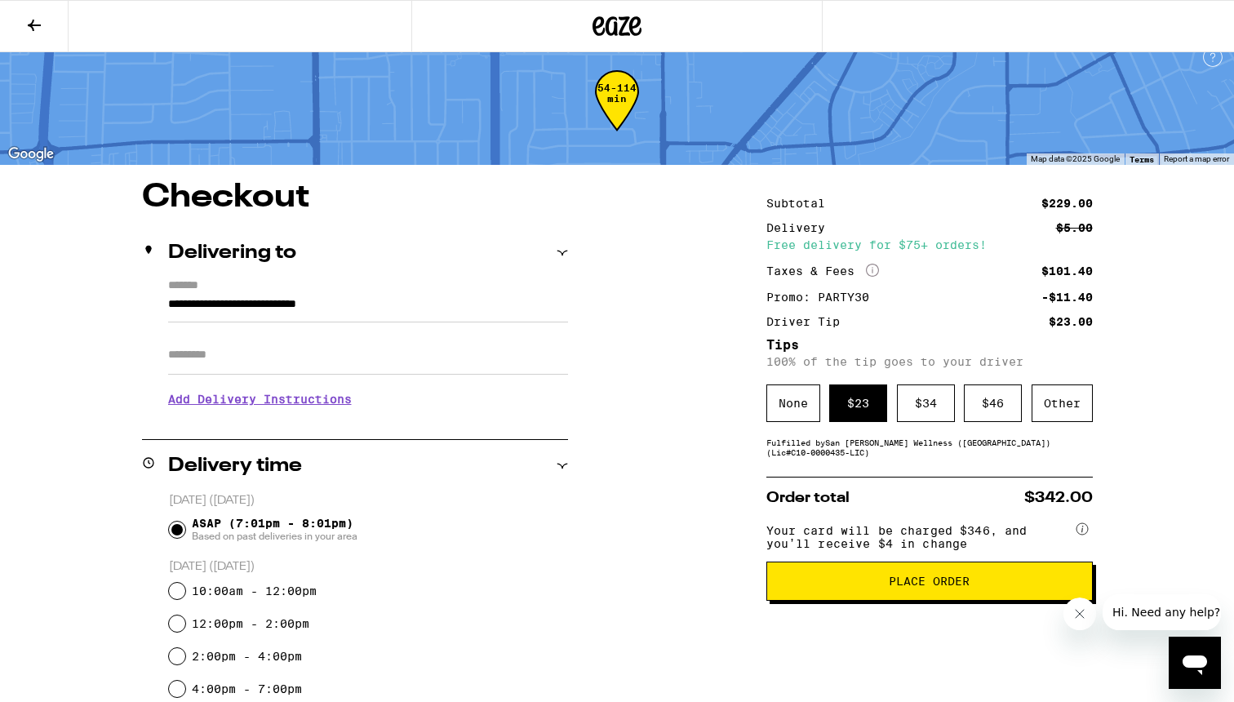
scroll to position [15, 0]
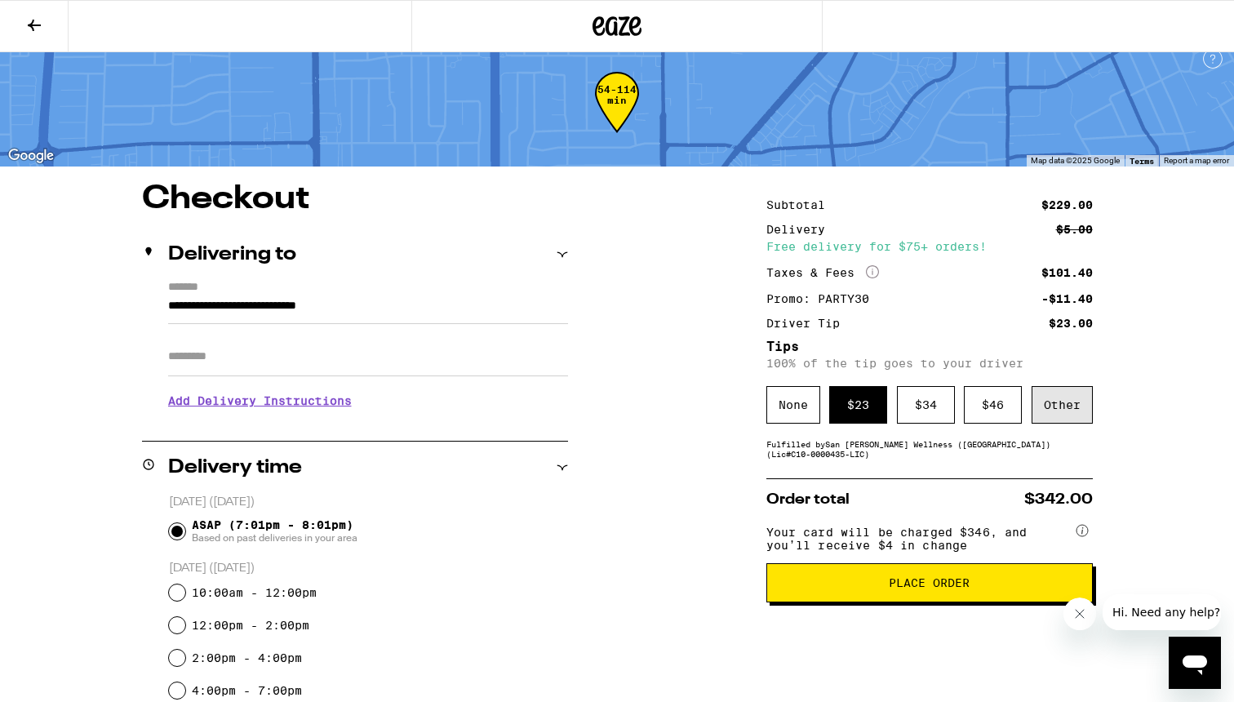
click at [1044, 403] on div "Other" at bounding box center [1061, 405] width 61 height 38
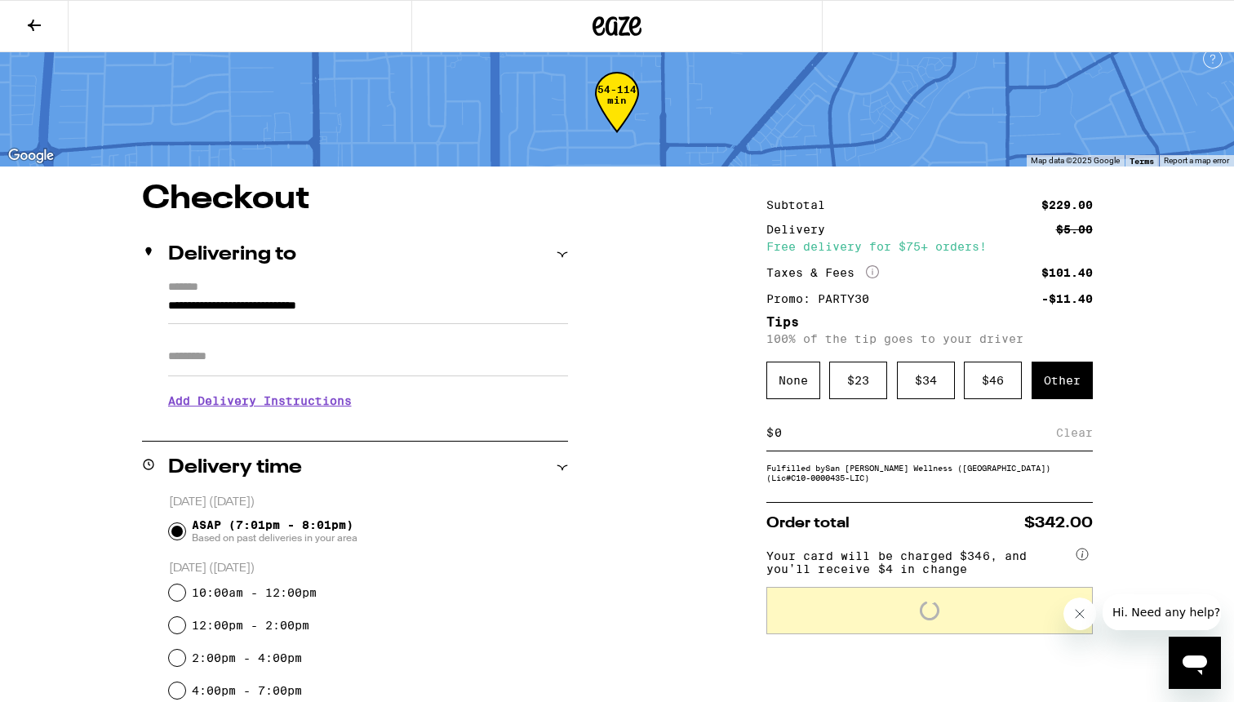
click at [891, 439] on input at bounding box center [915, 432] width 282 height 15
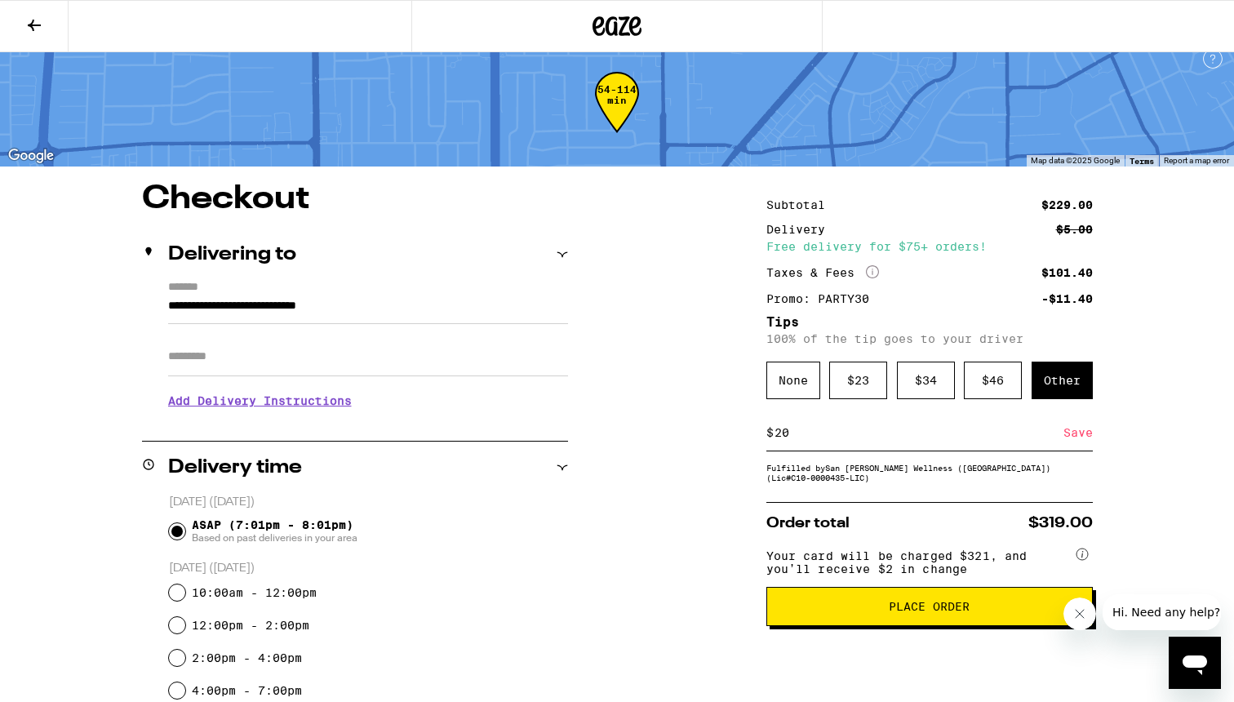
type input "20"
click at [1071, 442] on div "Save" at bounding box center [1077, 433] width 29 height 36
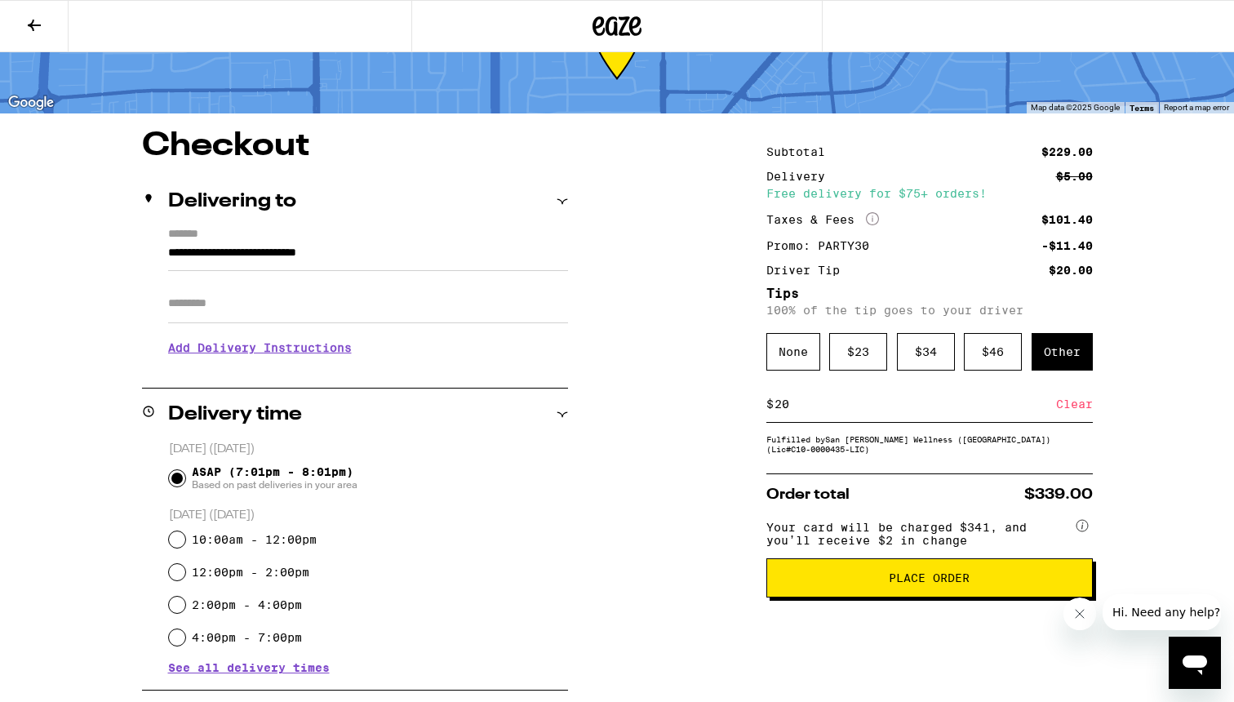
scroll to position [0, 0]
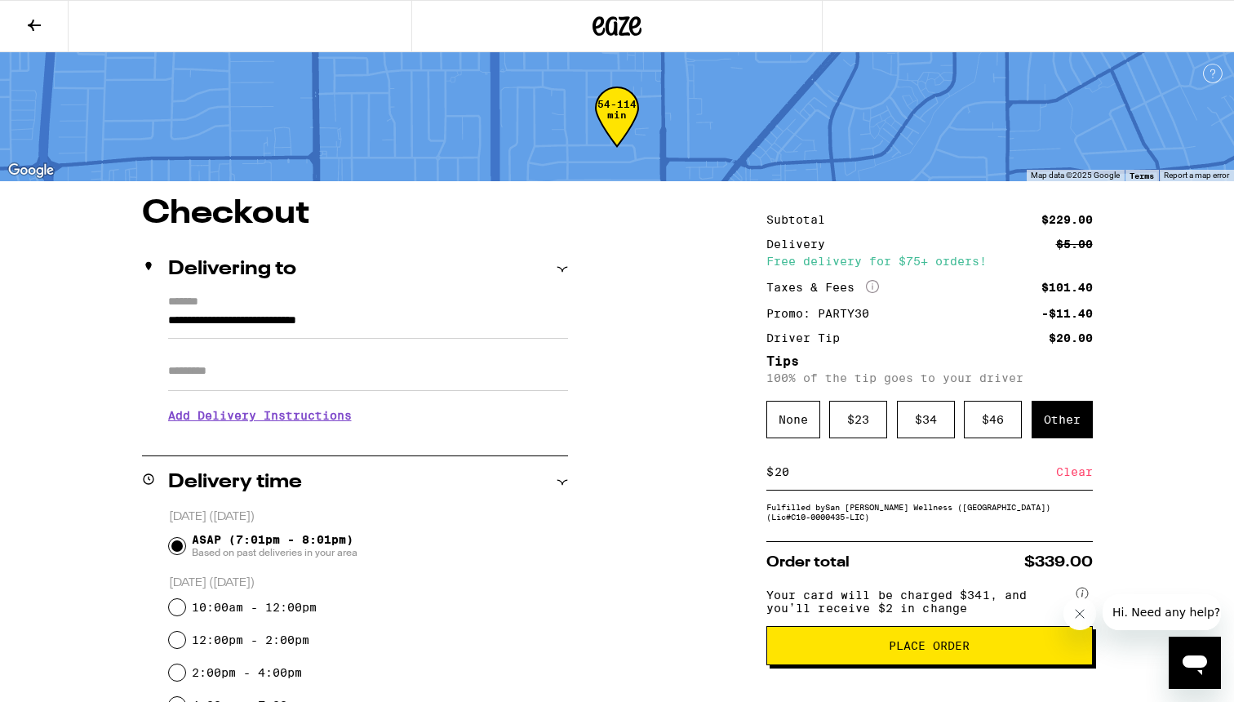
click at [916, 651] on span "Place Order" at bounding box center [929, 645] width 81 height 11
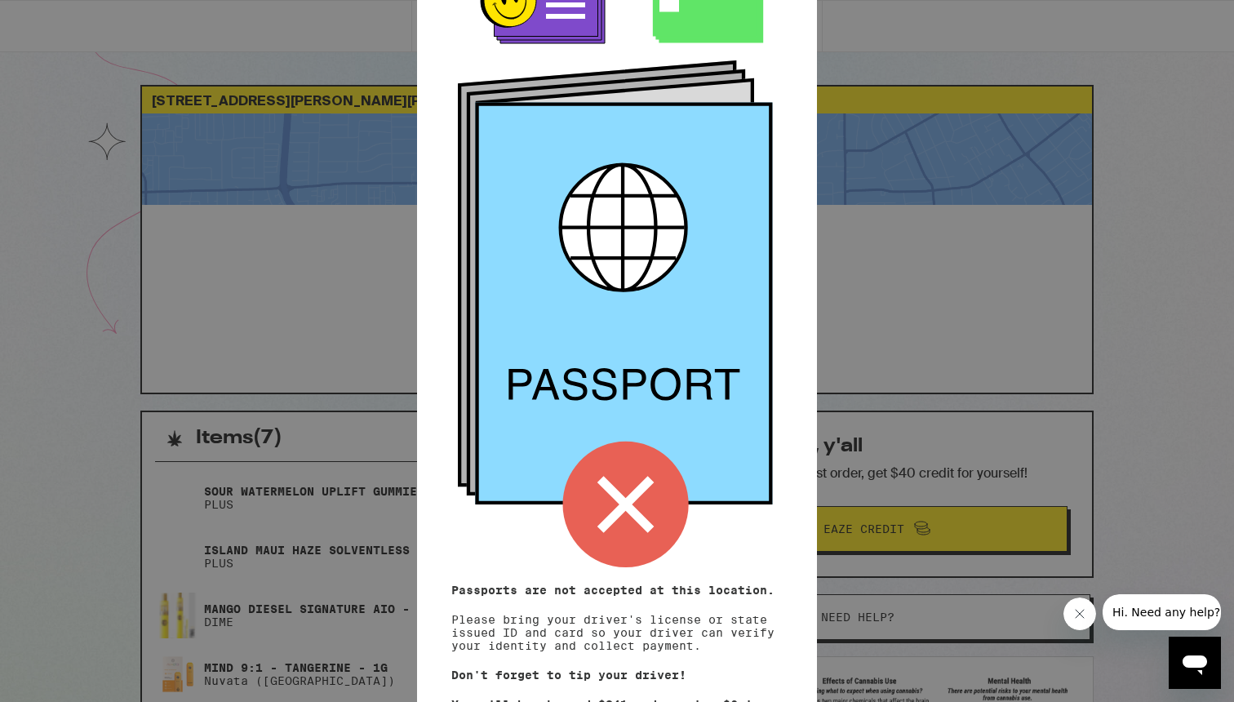
click at [931, 219] on div "Remember! Bring your ID and card Passports are not accepted at this location. P…" at bounding box center [617, 351] width 1234 height 702
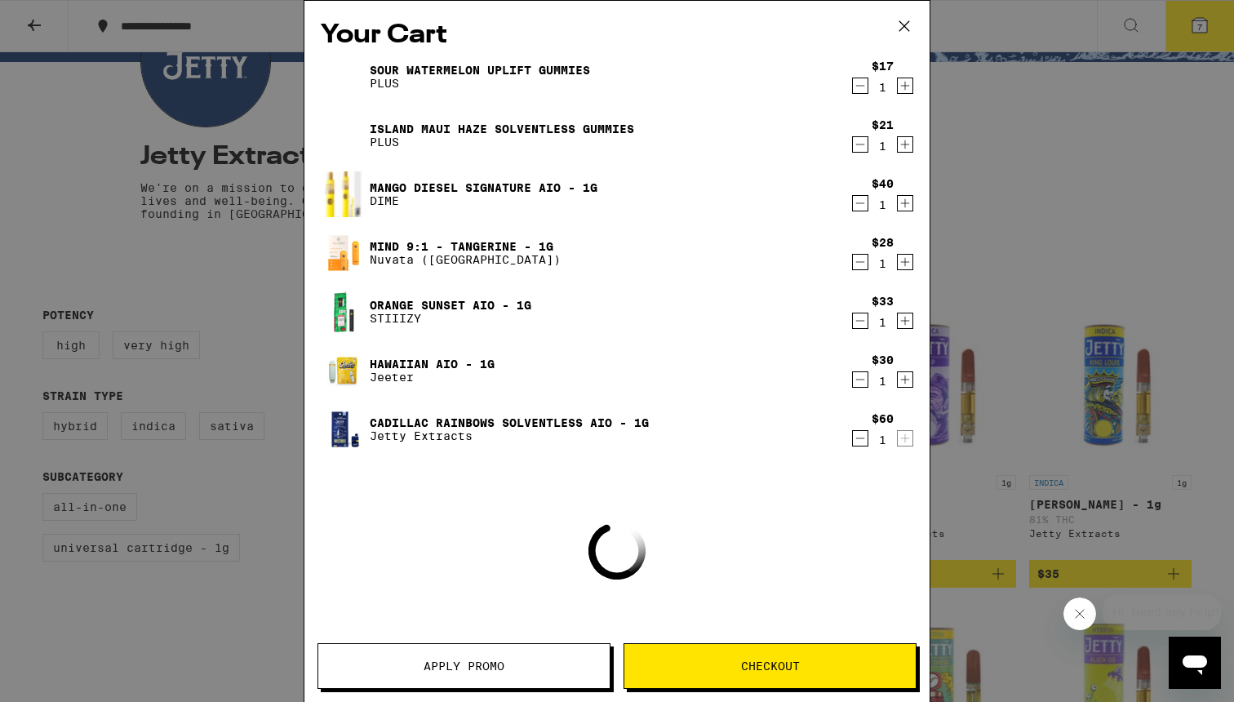
click at [1000, 349] on div "Your Cart Sour Watermelon UPLIFT Gummies PLUS $17 1 Island Maui Haze Solventles…" at bounding box center [617, 351] width 1234 height 702
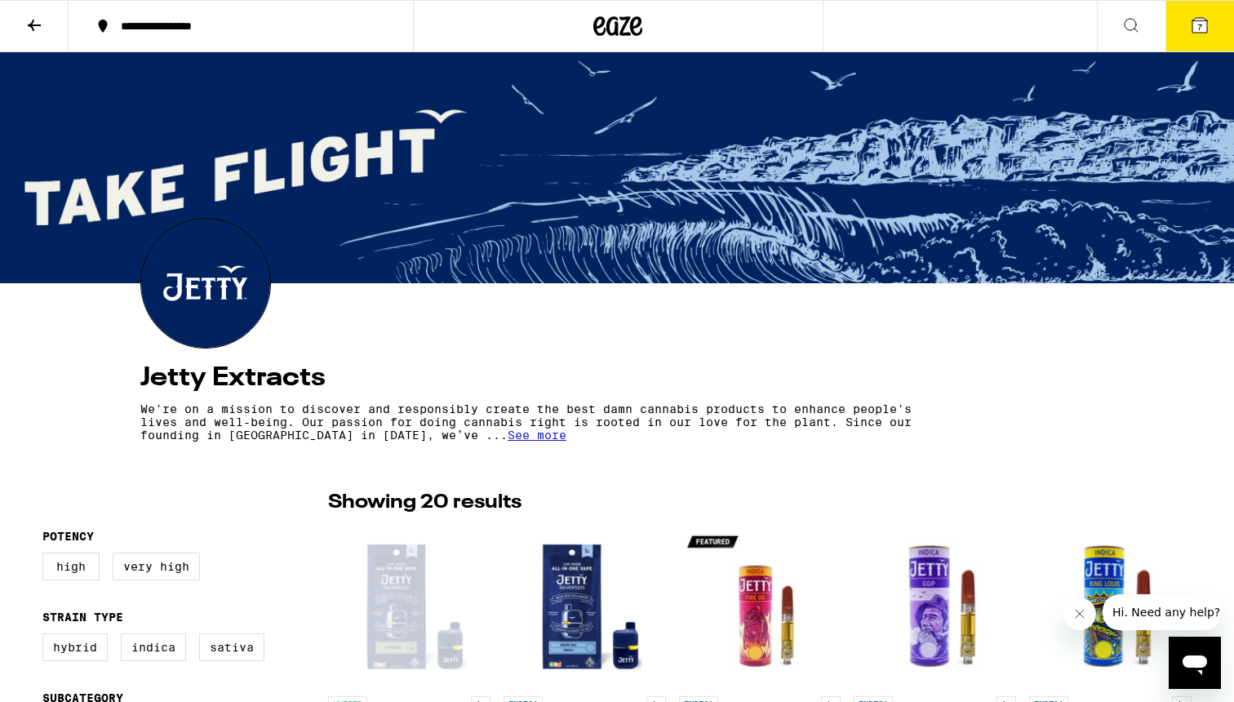
click at [41, 24] on icon at bounding box center [34, 26] width 20 height 20
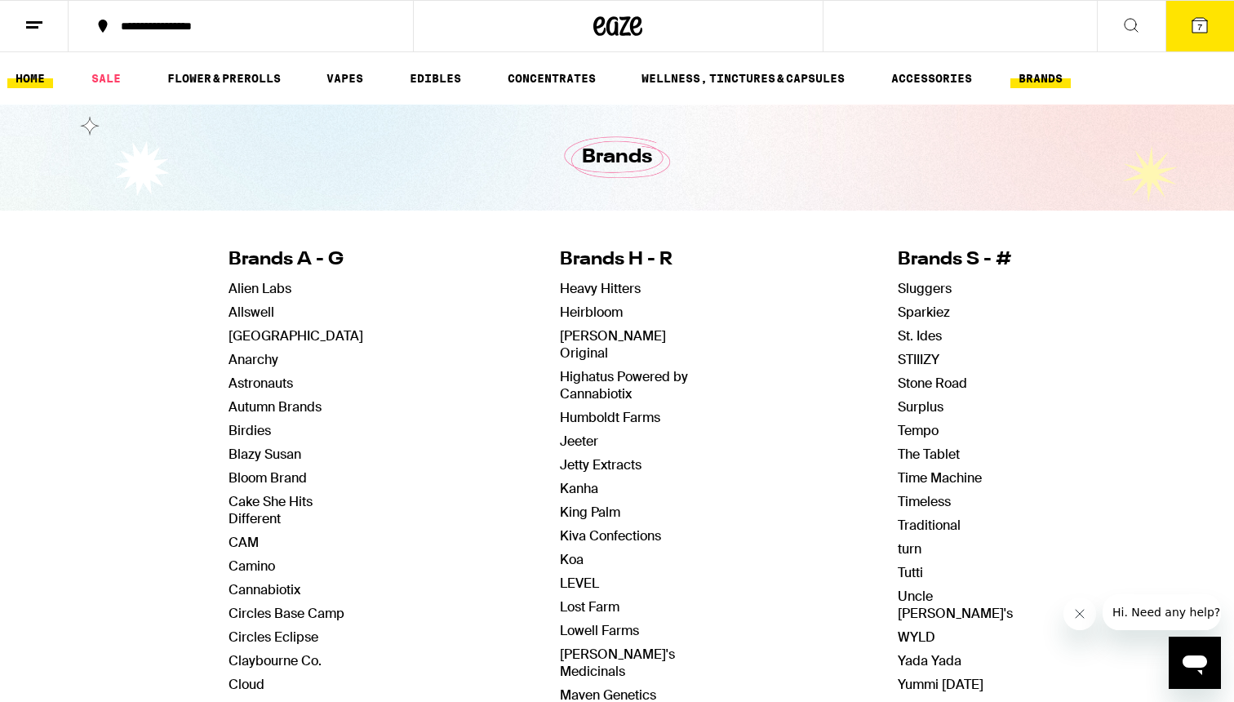
click at [39, 78] on link "HOME" at bounding box center [30, 79] width 46 height 20
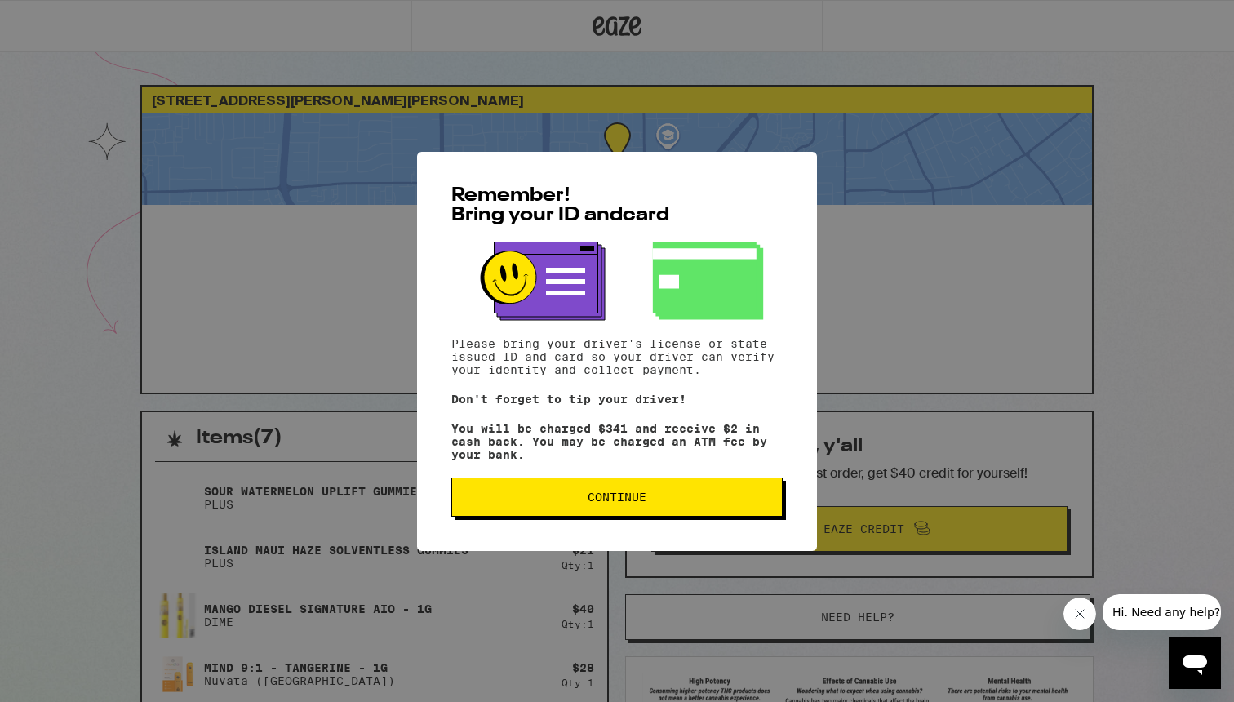
click at [642, 503] on span "Continue" at bounding box center [617, 496] width 59 height 11
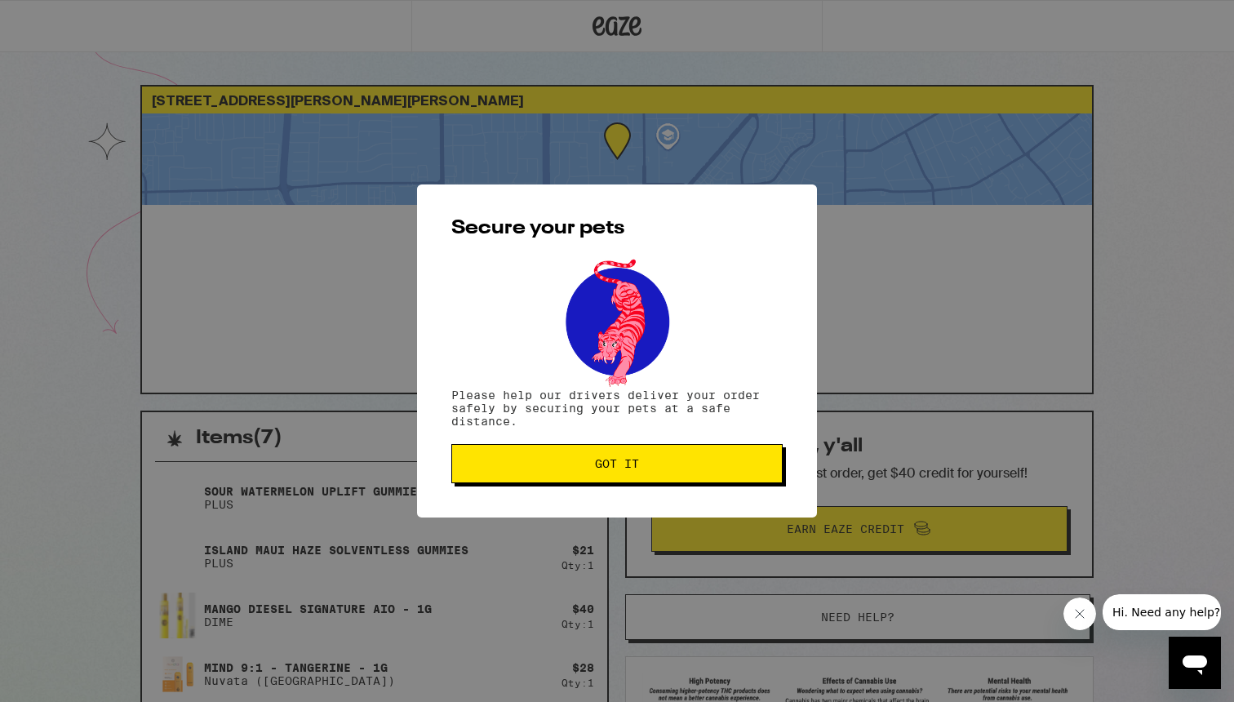
click at [633, 469] on span "Got it" at bounding box center [617, 463] width 44 height 11
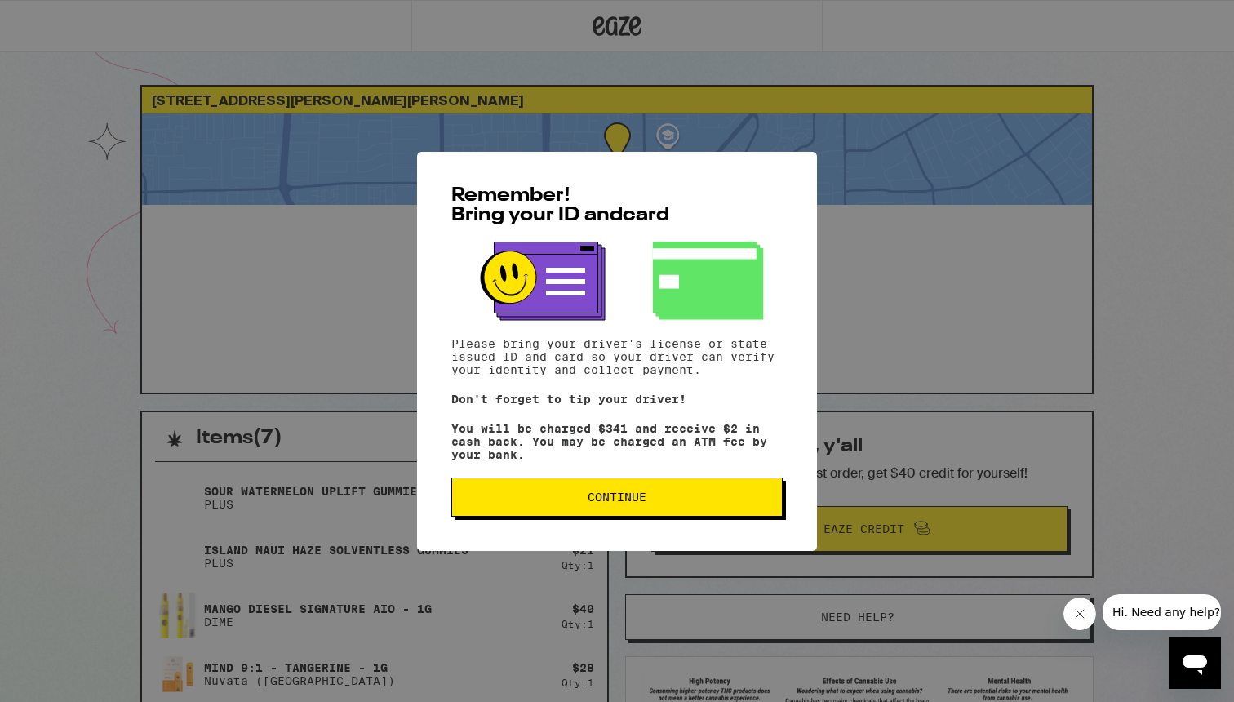
click at [555, 517] on button "Continue" at bounding box center [616, 496] width 331 height 39
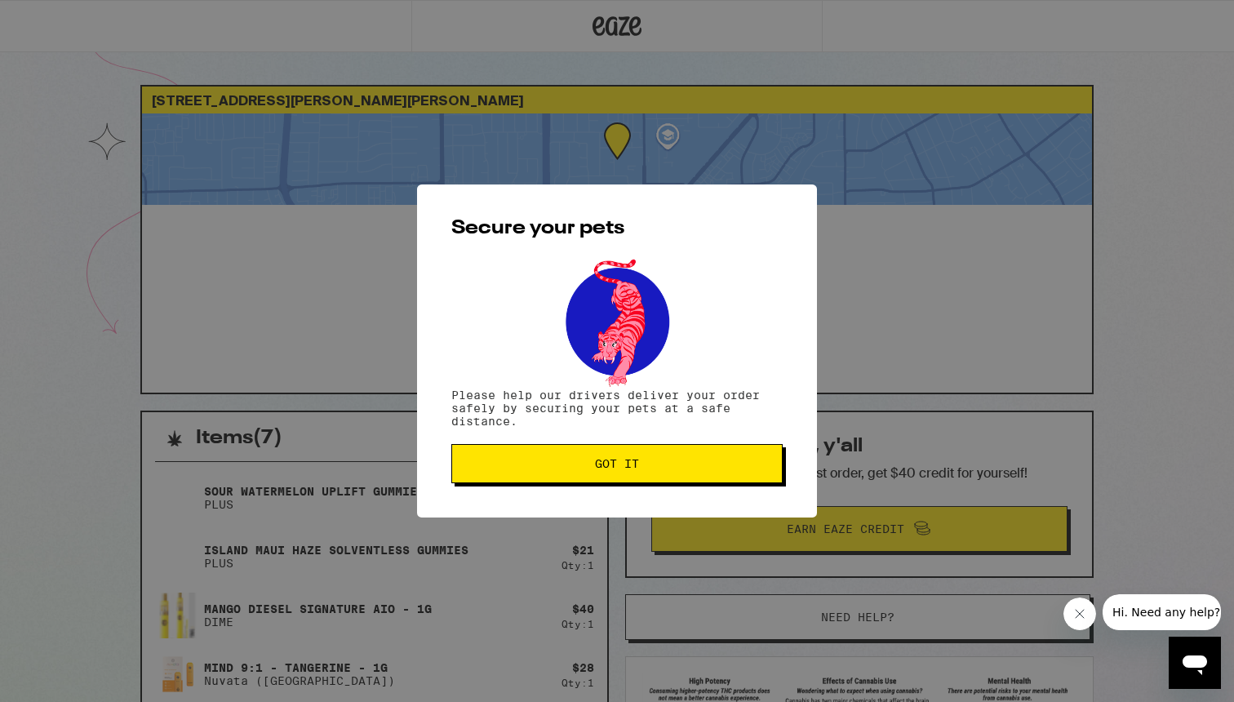
click at [556, 473] on button "Got it" at bounding box center [616, 463] width 331 height 39
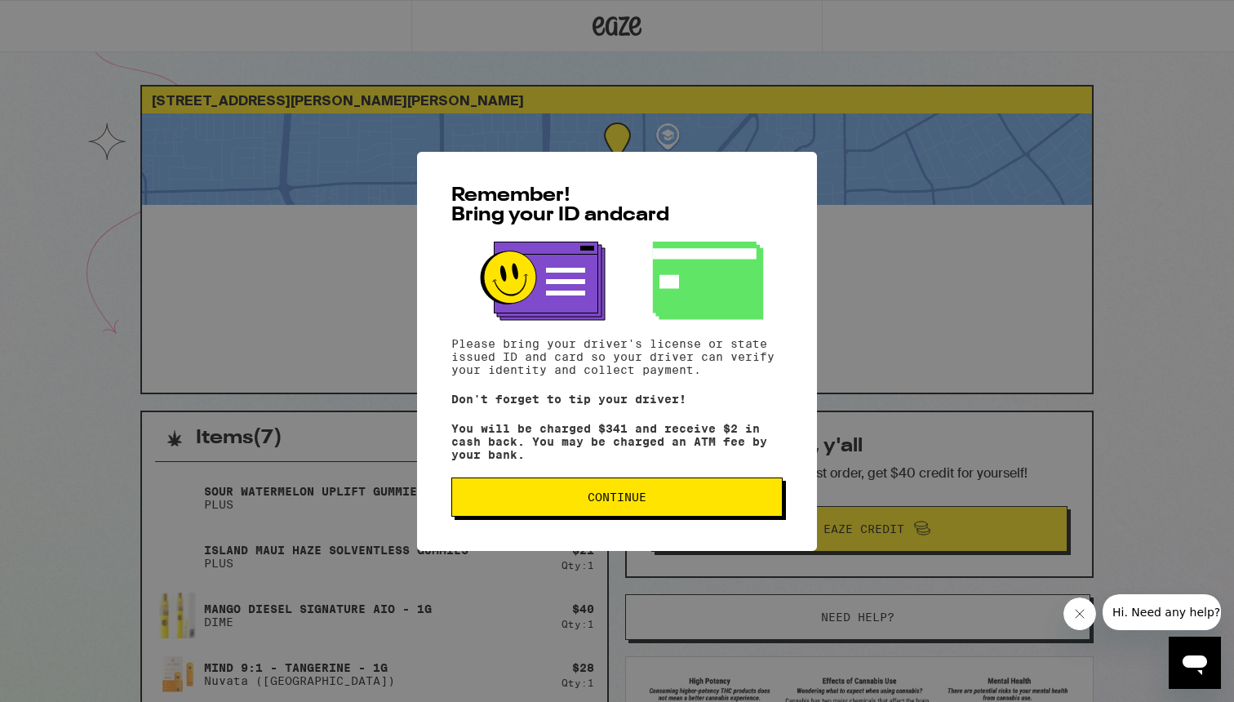
click at [565, 499] on span "Continue" at bounding box center [617, 496] width 304 height 11
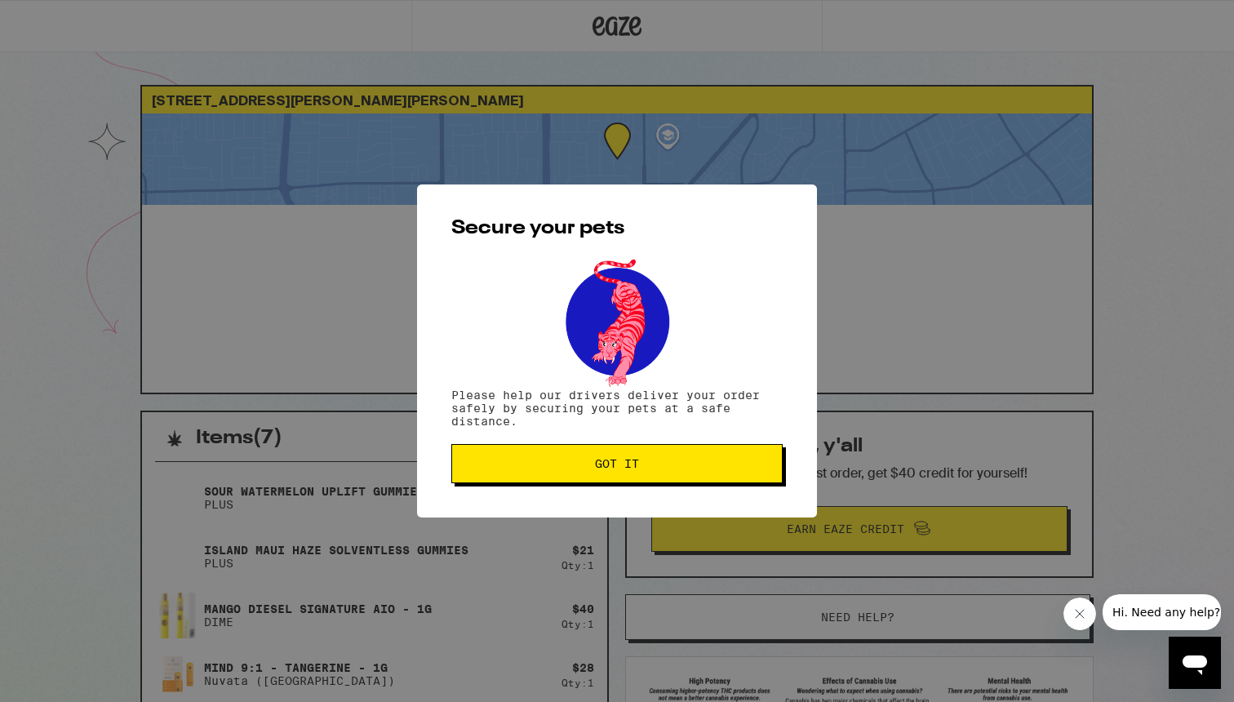
click at [627, 455] on button "Got it" at bounding box center [616, 463] width 331 height 39
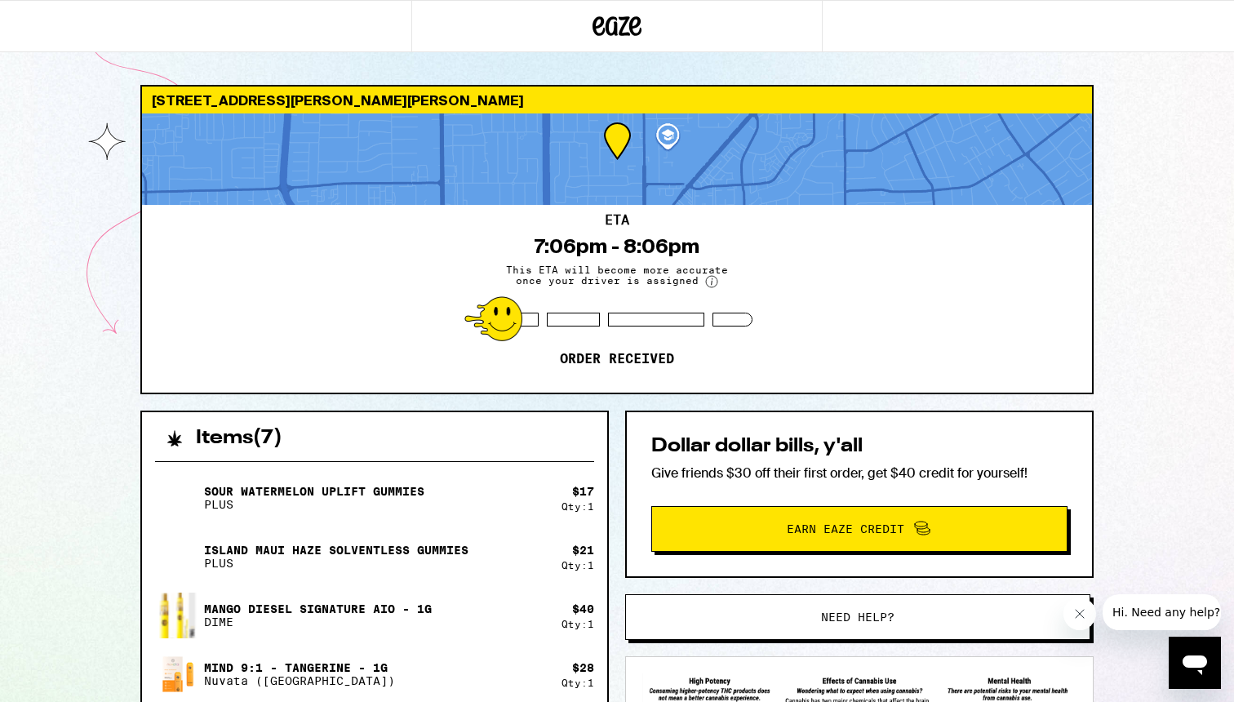
click at [92, 202] on div "900 [PERSON_NAME] Dr San [PERSON_NAME] 95128 ETA 7:06pm - 8:06pm This ETA will …" at bounding box center [617, 609] width 1234 height 1218
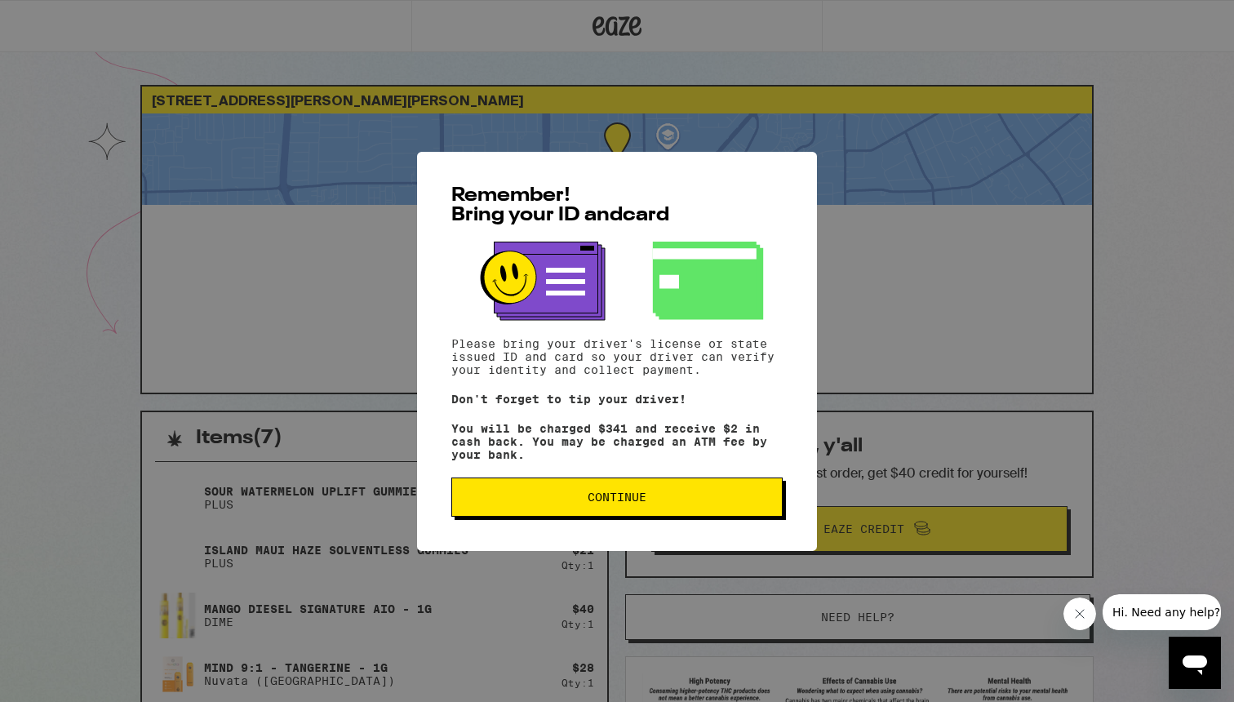
click at [477, 503] on span "Continue" at bounding box center [617, 496] width 304 height 11
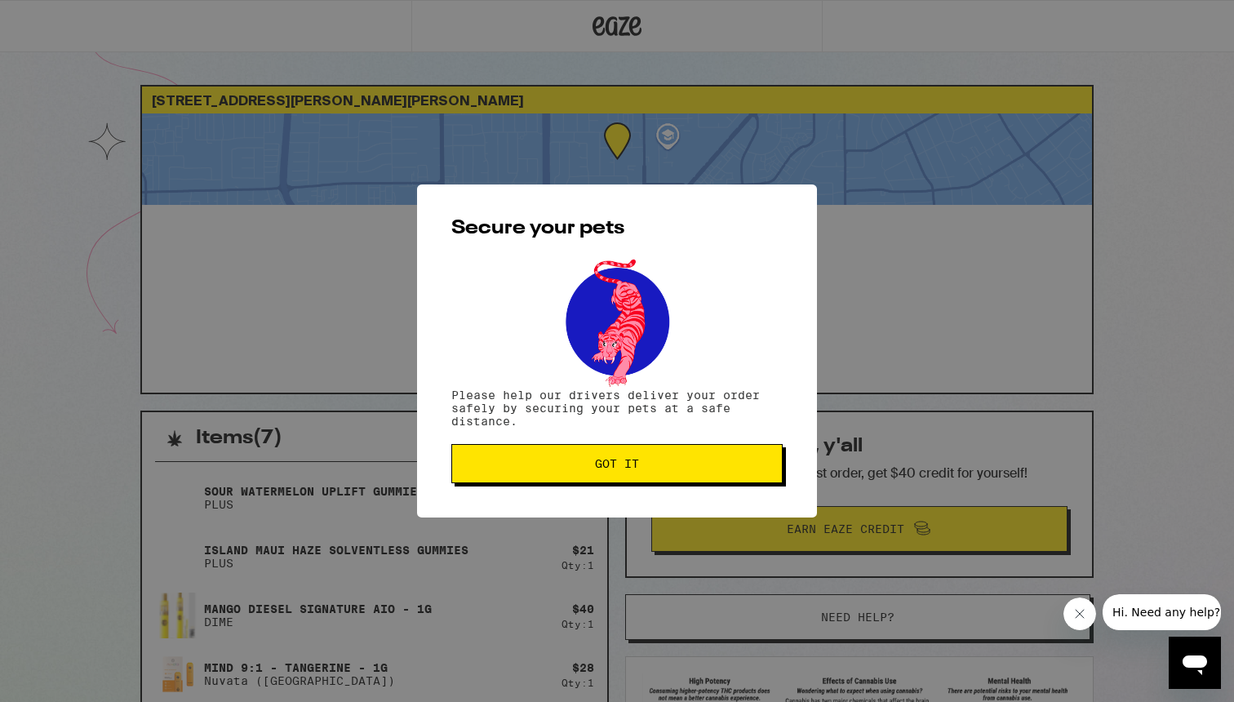
click at [541, 469] on span "Got it" at bounding box center [617, 463] width 304 height 11
click at [647, 457] on button "Got it" at bounding box center [616, 463] width 331 height 39
click at [628, 443] on div "Secure your pets Please help our drivers deliver your order safely by securing …" at bounding box center [617, 350] width 400 height 333
click at [655, 468] on span "Got it" at bounding box center [617, 463] width 304 height 11
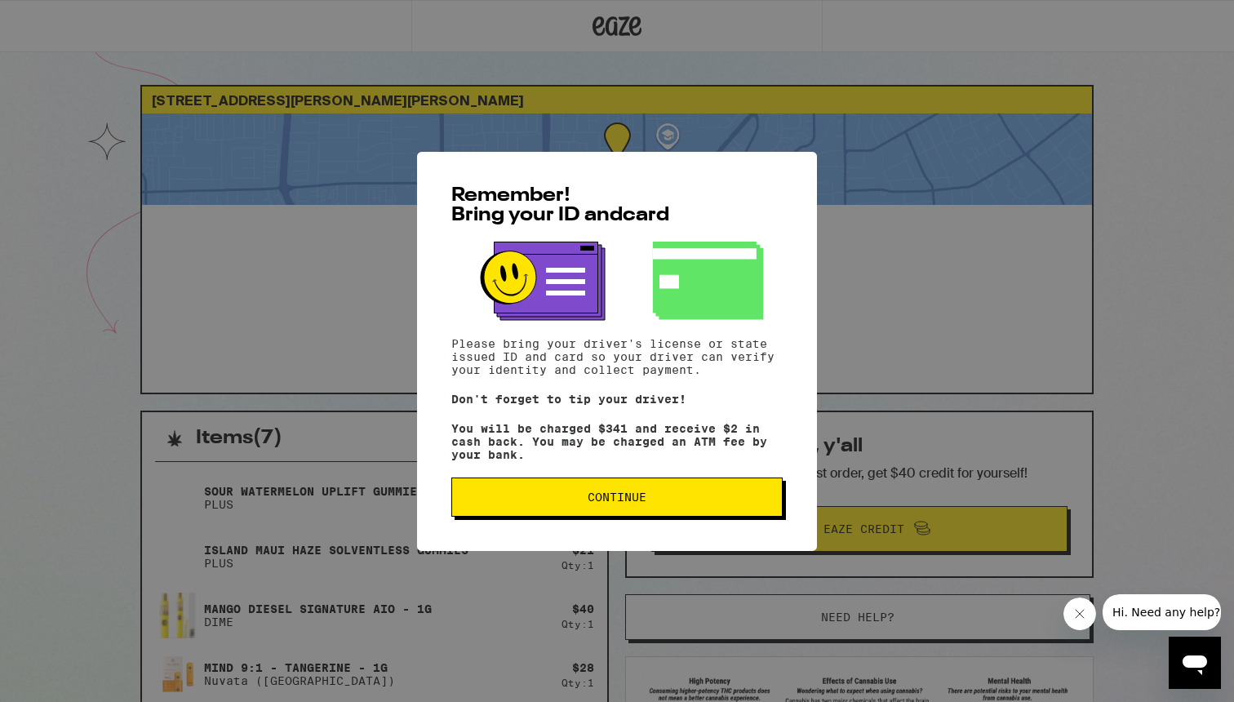
click at [705, 490] on button "Continue" at bounding box center [616, 496] width 331 height 39
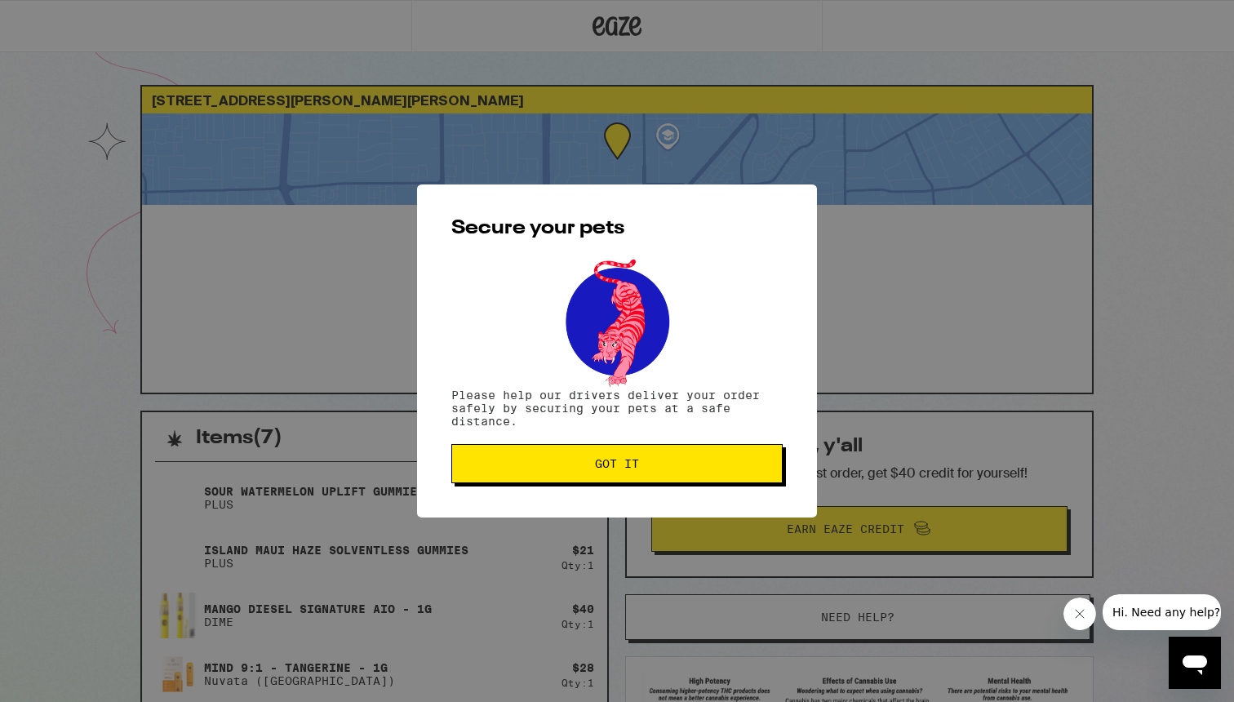
click at [660, 465] on span "Got it" at bounding box center [617, 463] width 304 height 11
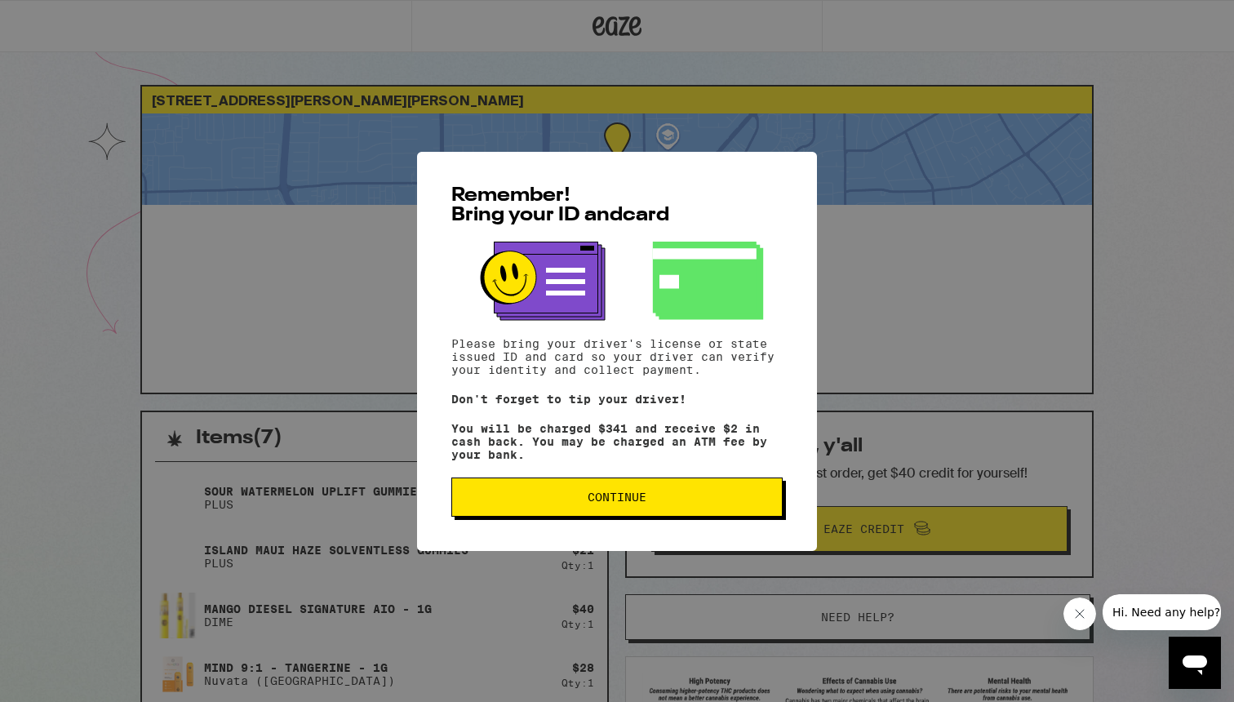
click at [648, 510] on button "Continue" at bounding box center [616, 496] width 331 height 39
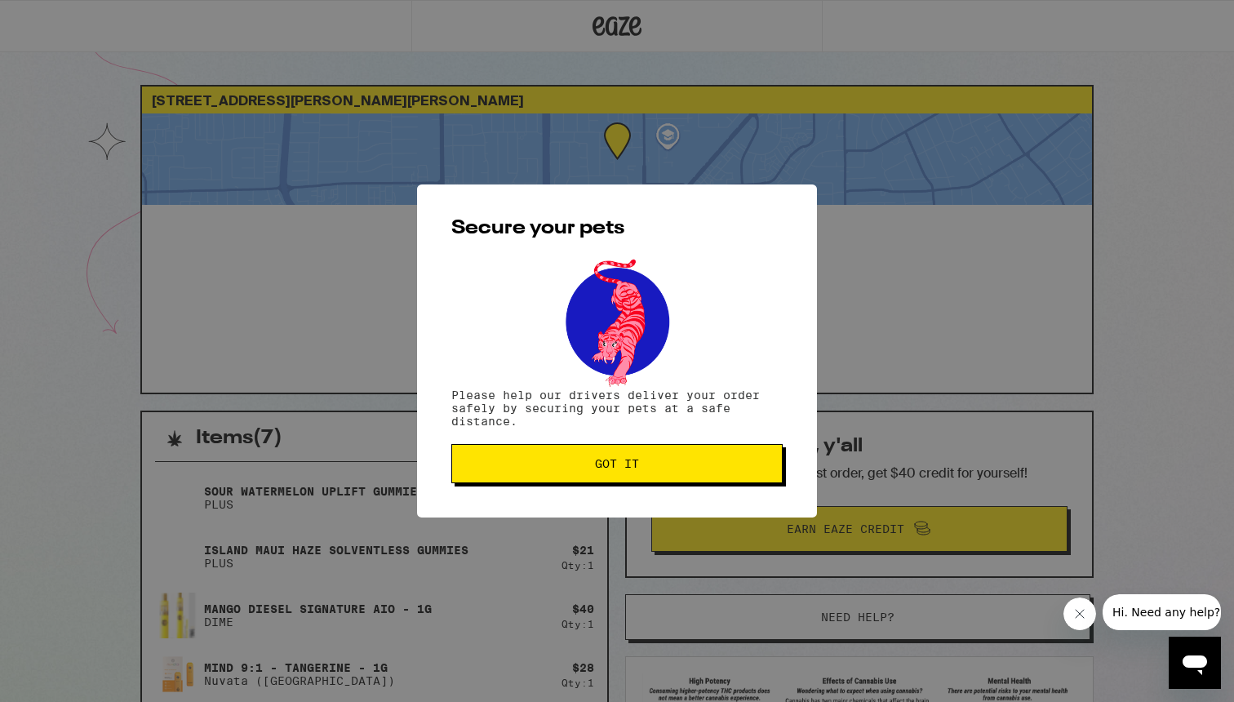
click at [639, 458] on button "Got it" at bounding box center [616, 463] width 331 height 39
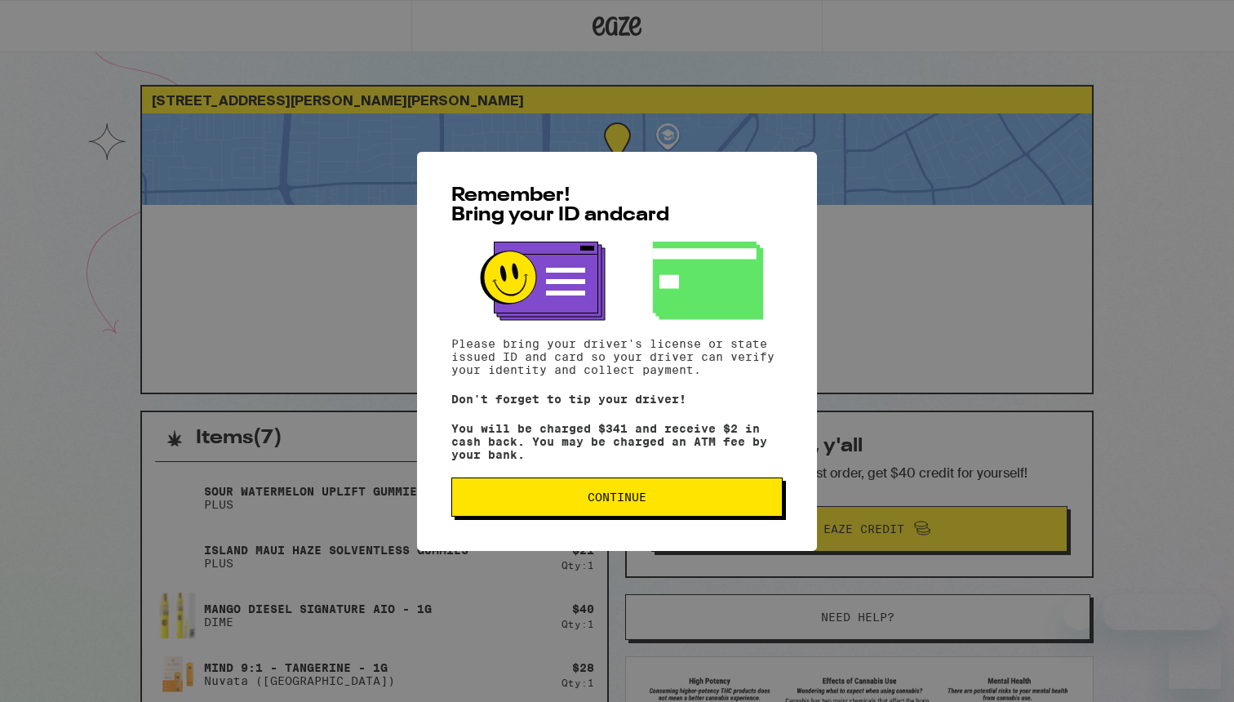
click at [654, 502] on span "Continue" at bounding box center [617, 496] width 304 height 11
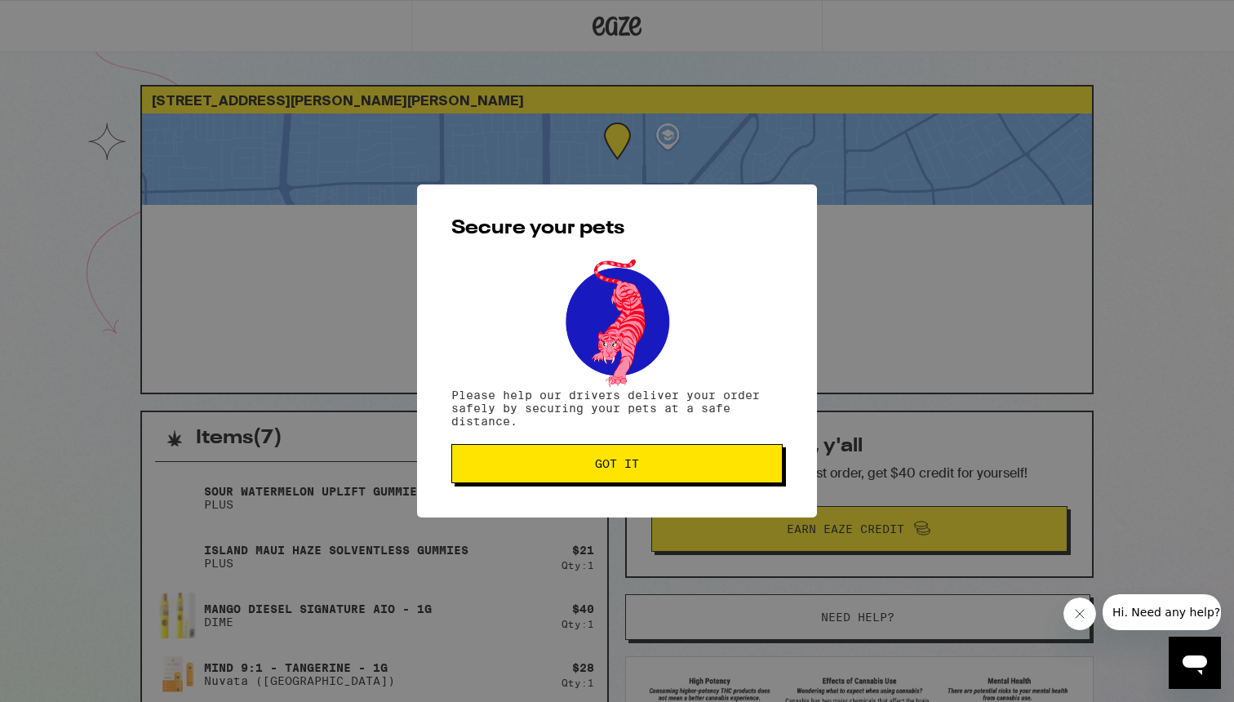
click at [636, 461] on span "Got it" at bounding box center [617, 463] width 44 height 11
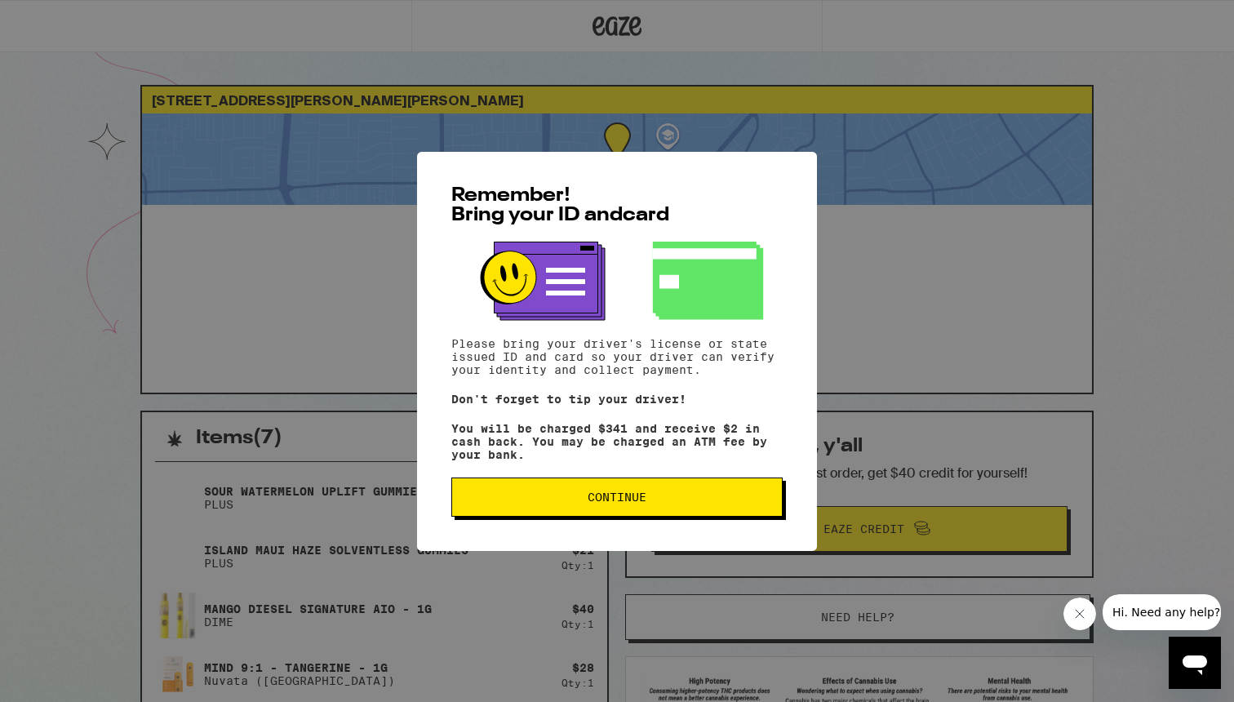
click at [547, 489] on button "Continue" at bounding box center [616, 496] width 331 height 39
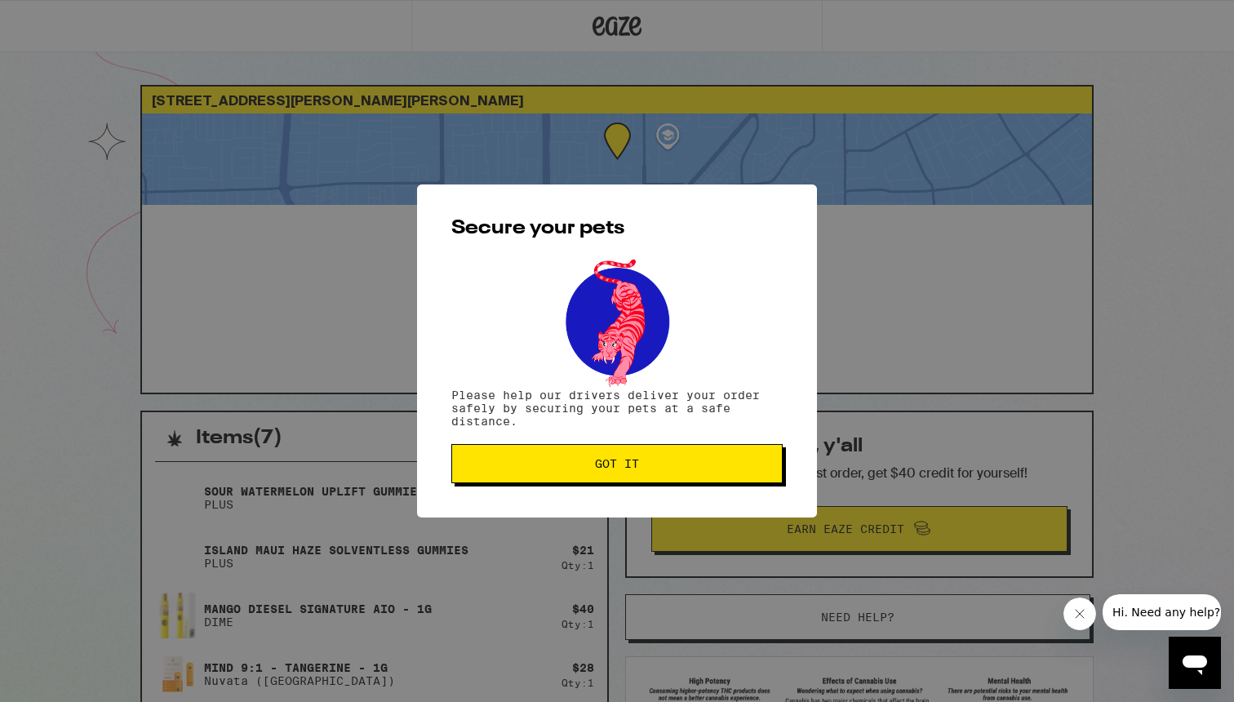
click at [603, 459] on span "Got it" at bounding box center [617, 463] width 44 height 11
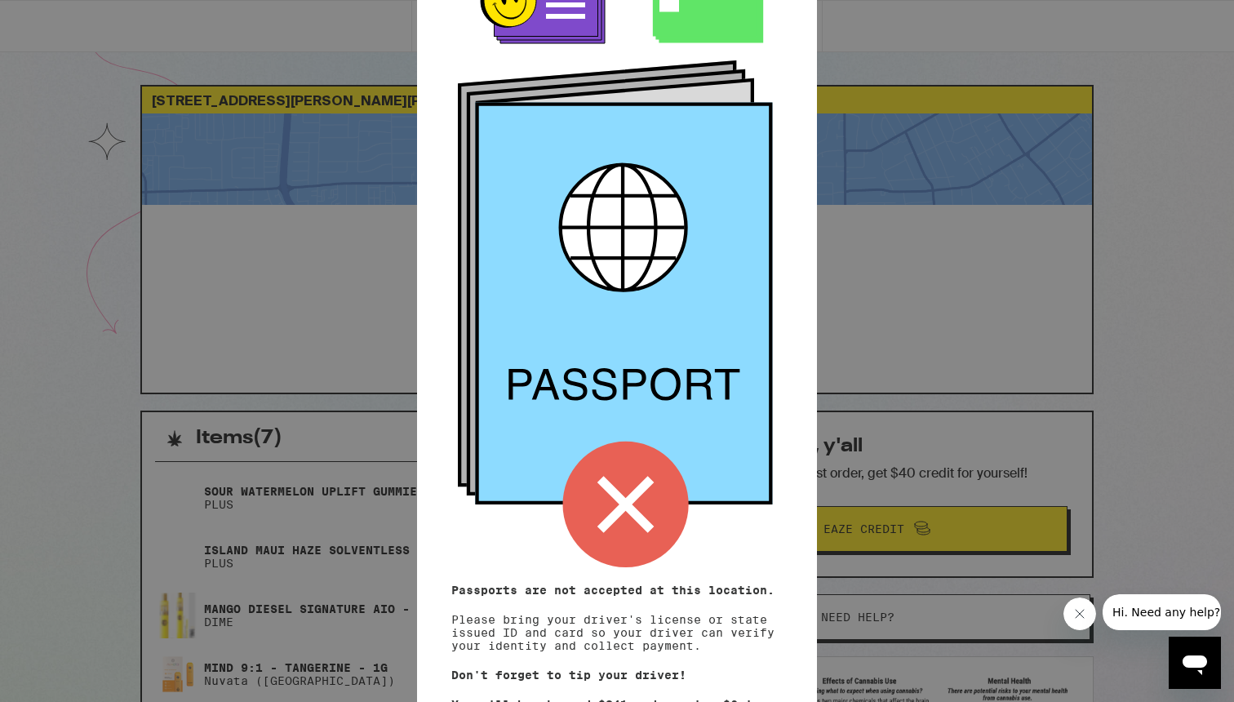
click at [906, 234] on div "Remember! Bring your ID and card Passports are not accepted at this location. P…" at bounding box center [617, 351] width 1234 height 702
